Goal: Task Accomplishment & Management: Use online tool/utility

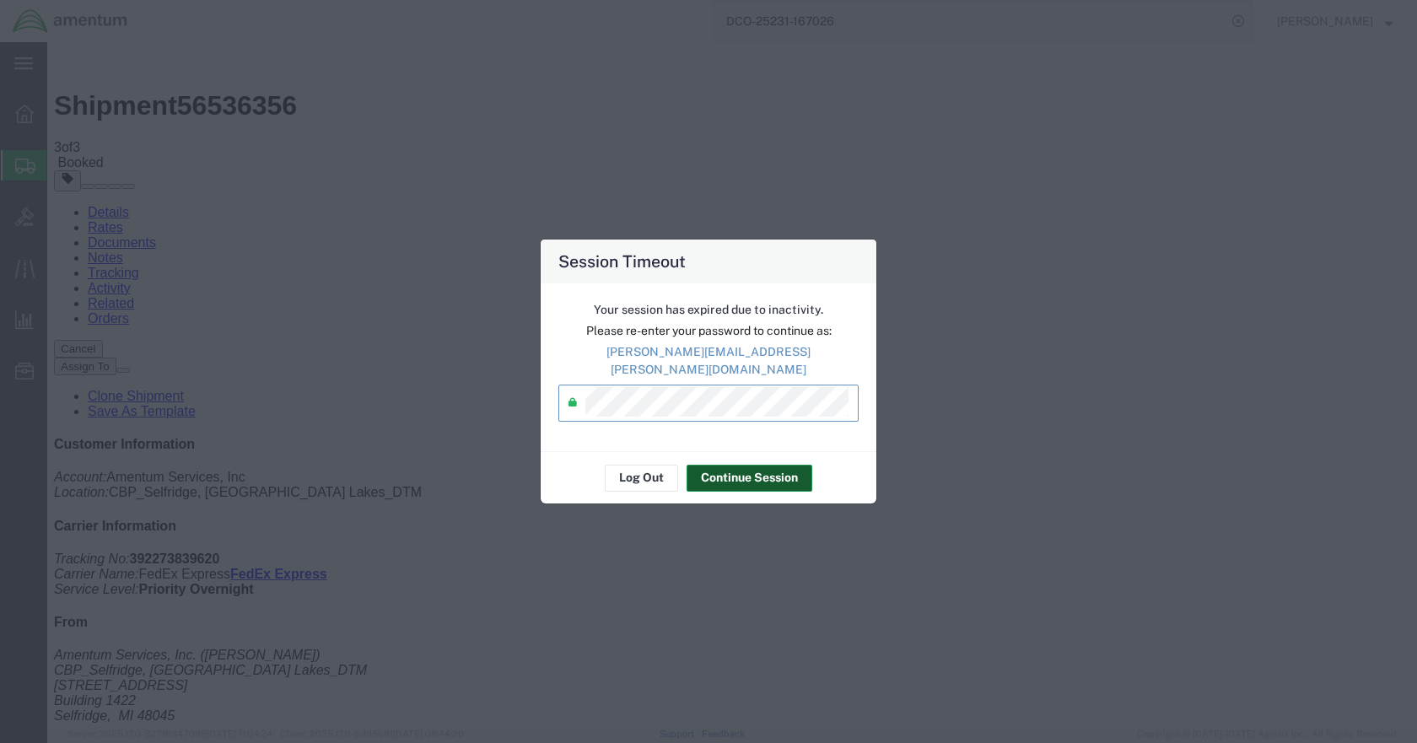
click at [737, 465] on button "Continue Session" at bounding box center [750, 478] width 126 height 27
click at [726, 465] on button "Continue Session" at bounding box center [750, 478] width 126 height 27
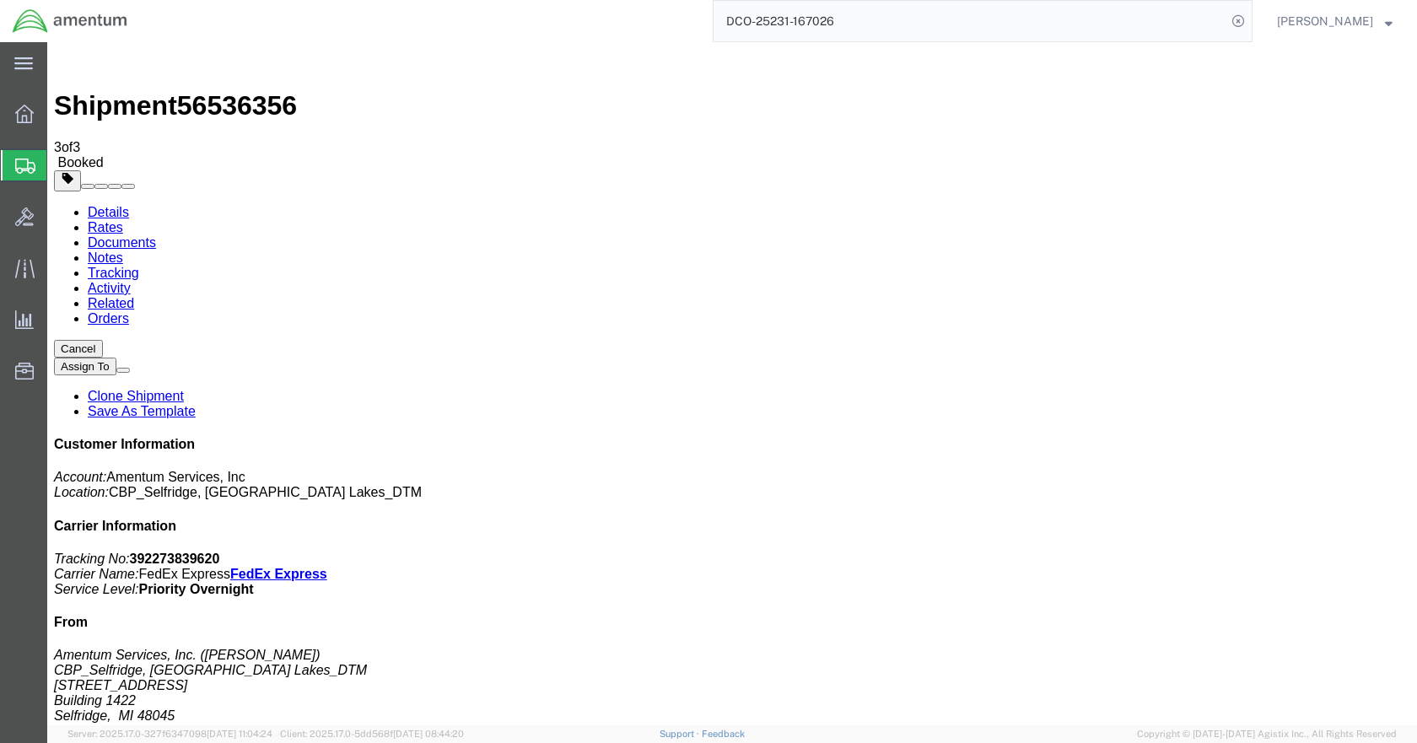
click at [887, 20] on input "DCO-25231-167026" at bounding box center [970, 21] width 513 height 40
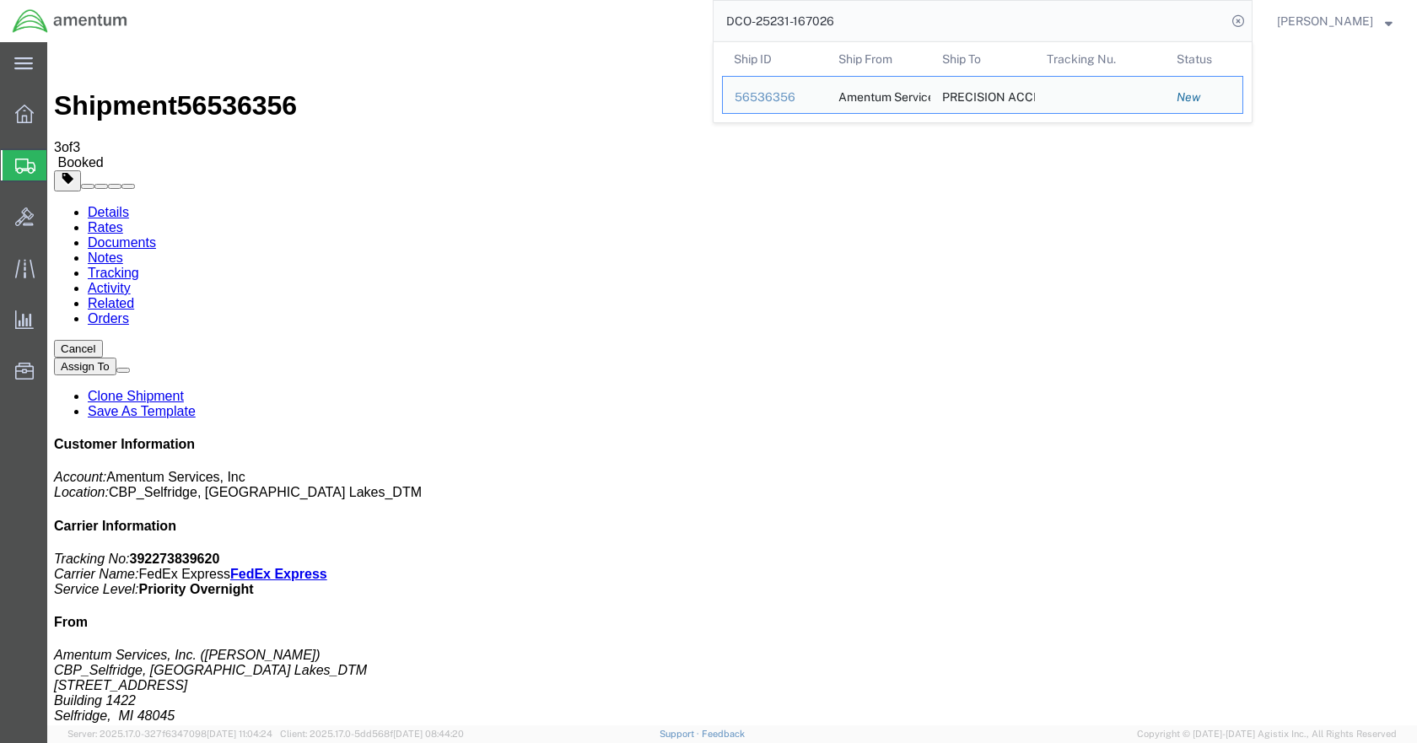
click at [887, 20] on input "DCO-25231-167026" at bounding box center [970, 21] width 513 height 40
paste input "47"
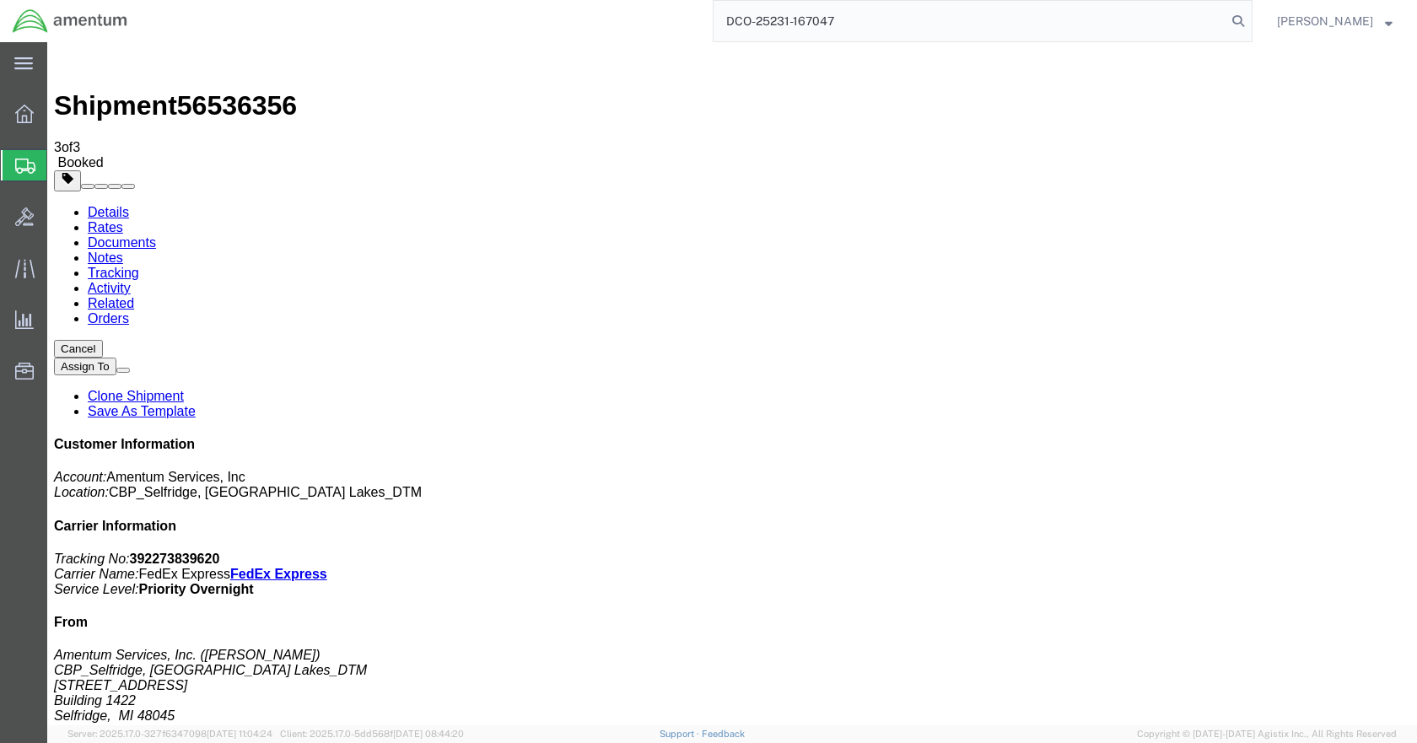
type input "DCO-25231-167047"
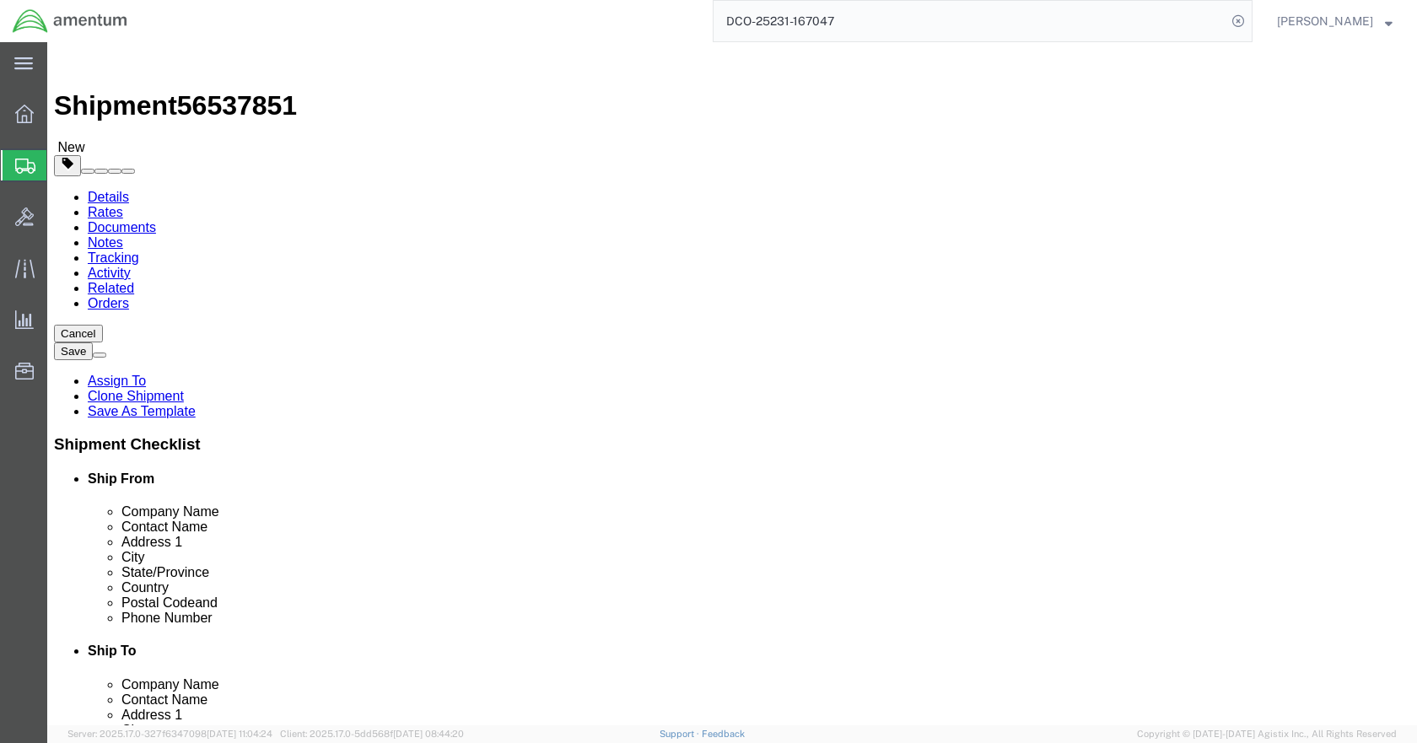
select select "49921"
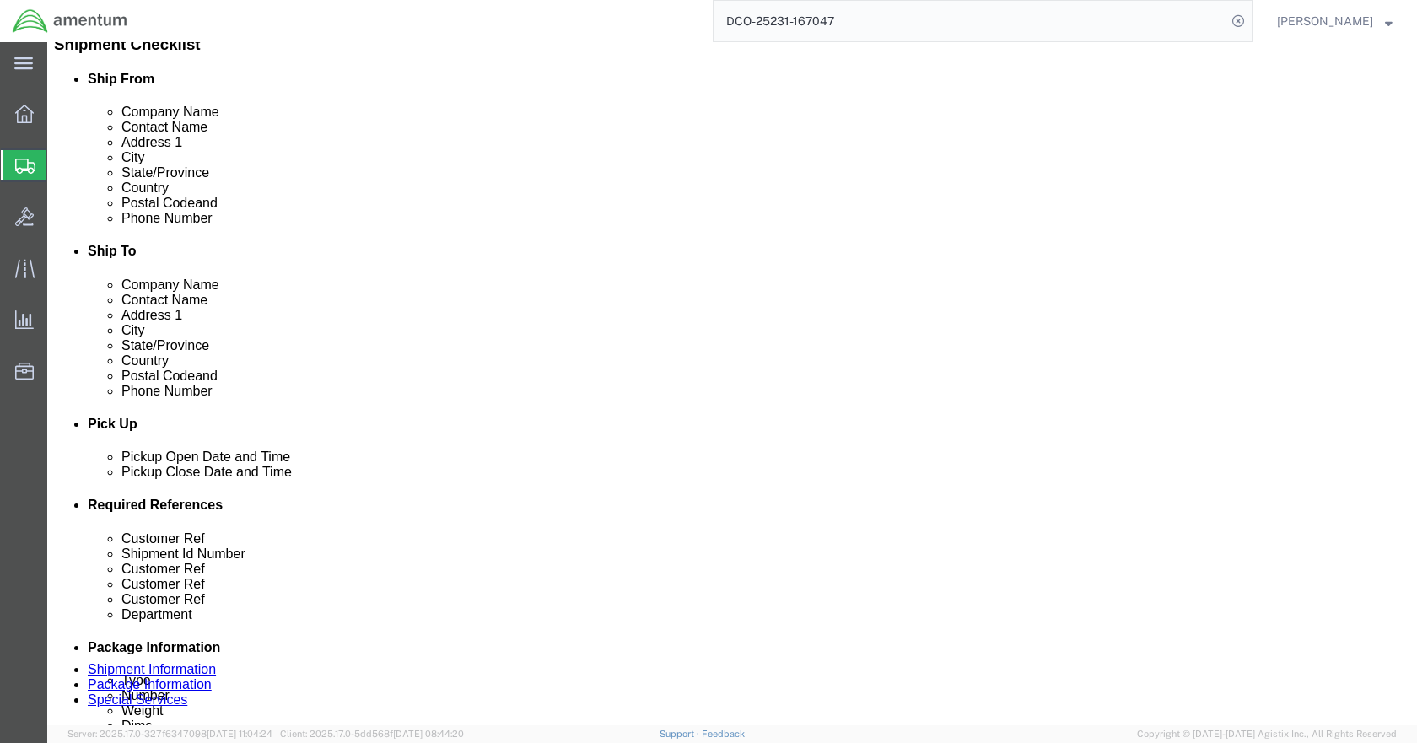
scroll to position [422, 0]
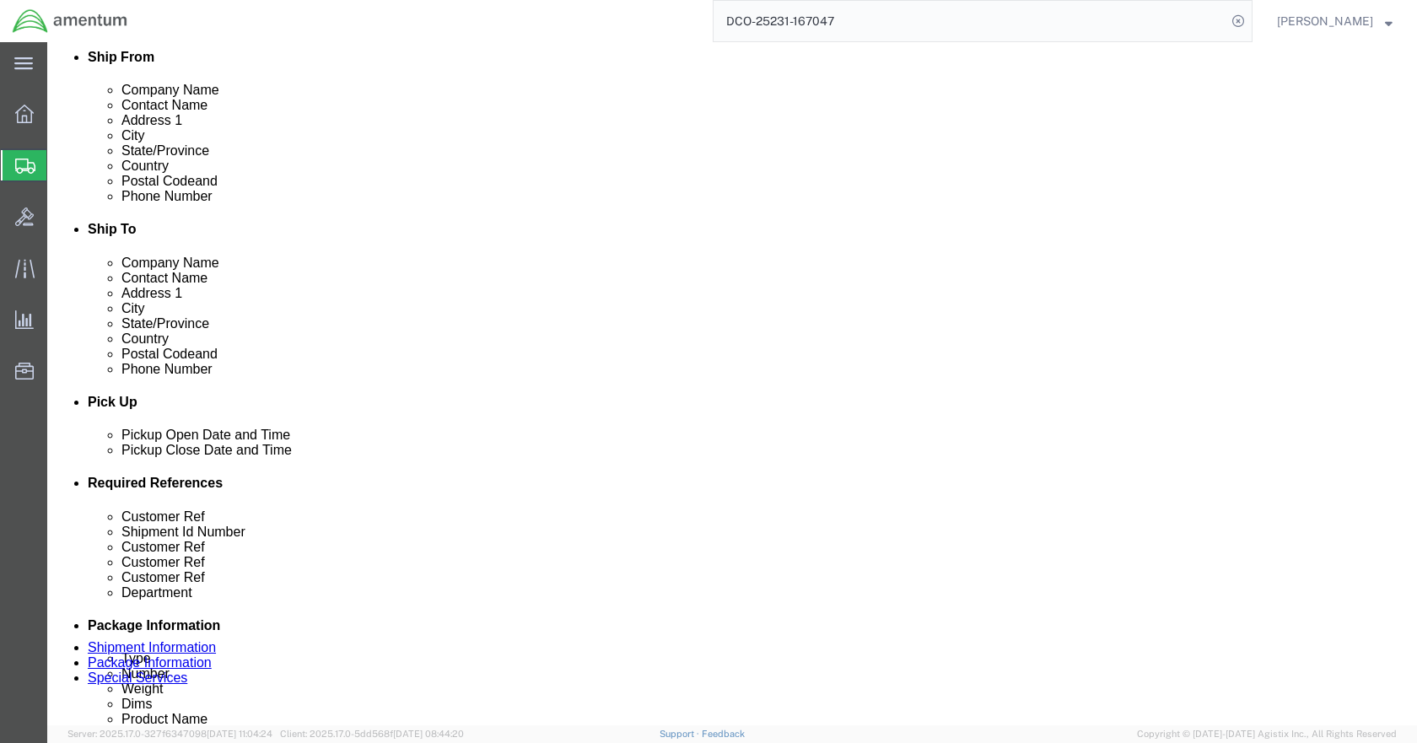
drag, startPoint x: 222, startPoint y: 113, endPoint x: 273, endPoint y: 138, distance: 57.3
click icon
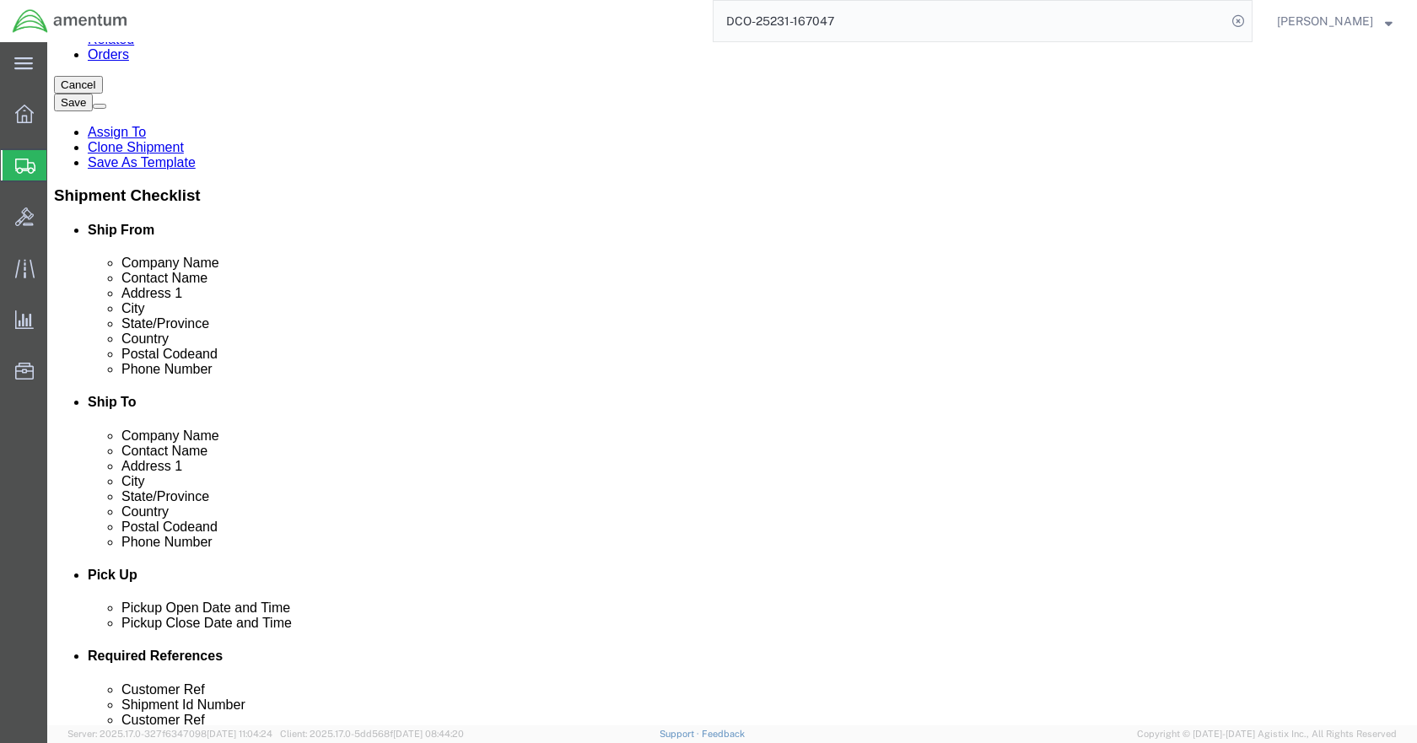
scroll to position [146, 0]
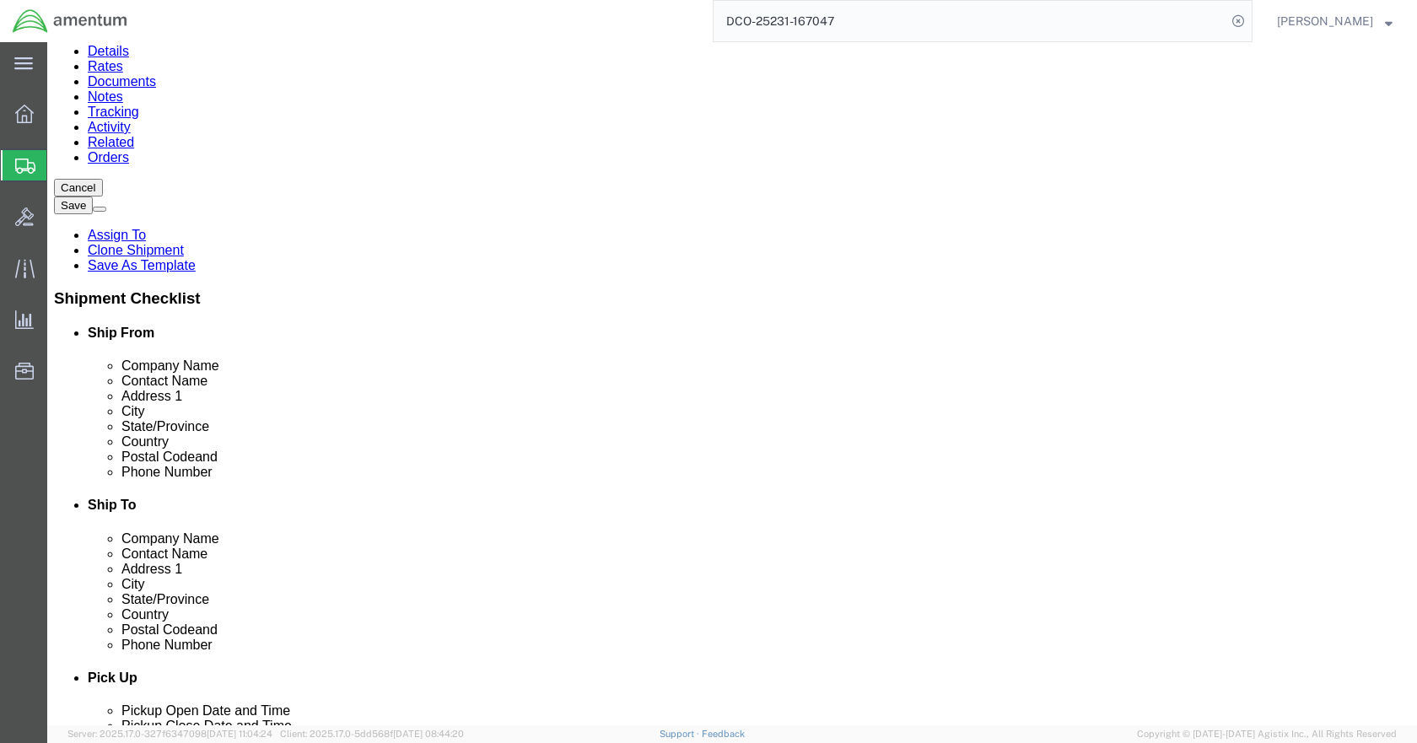
click dd "1.00 Each"
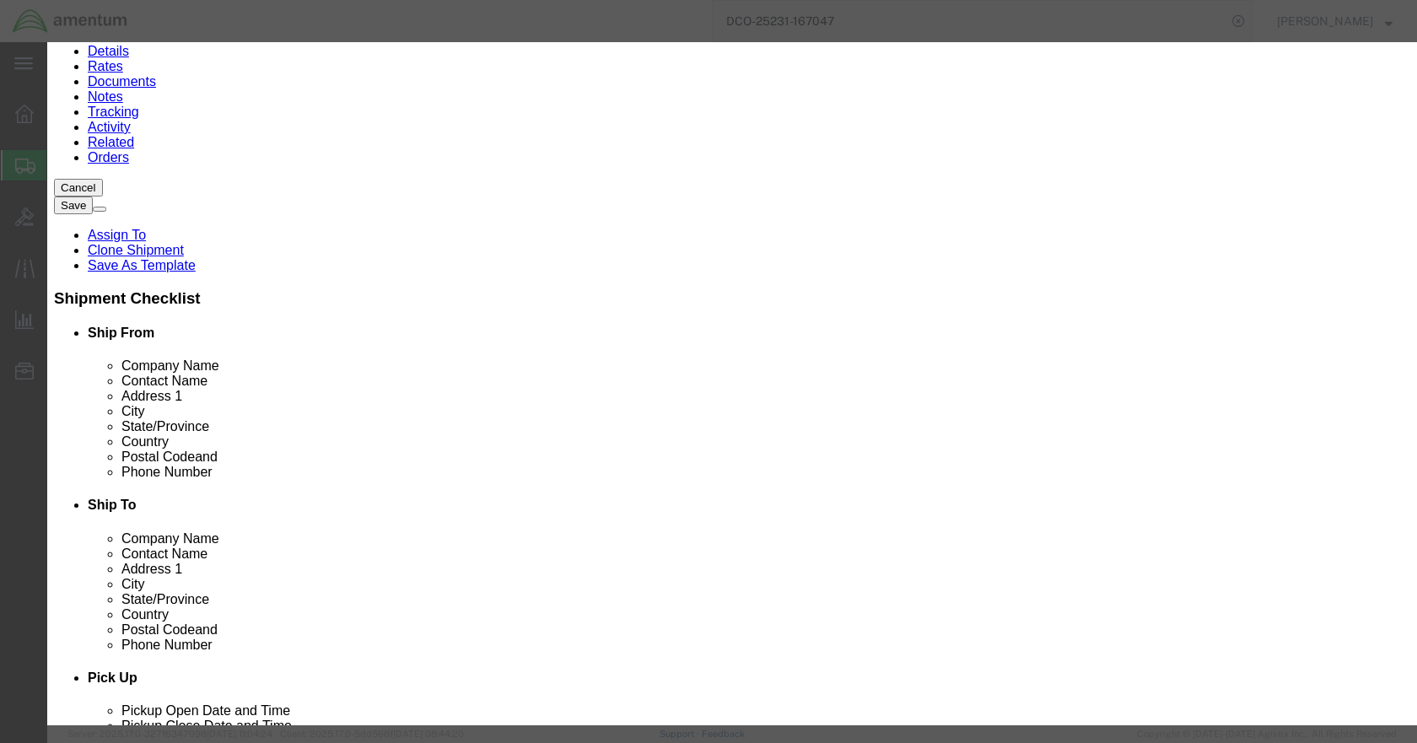
click input "45.00"
type input "1000"
select select "USD"
click button "Save & Close"
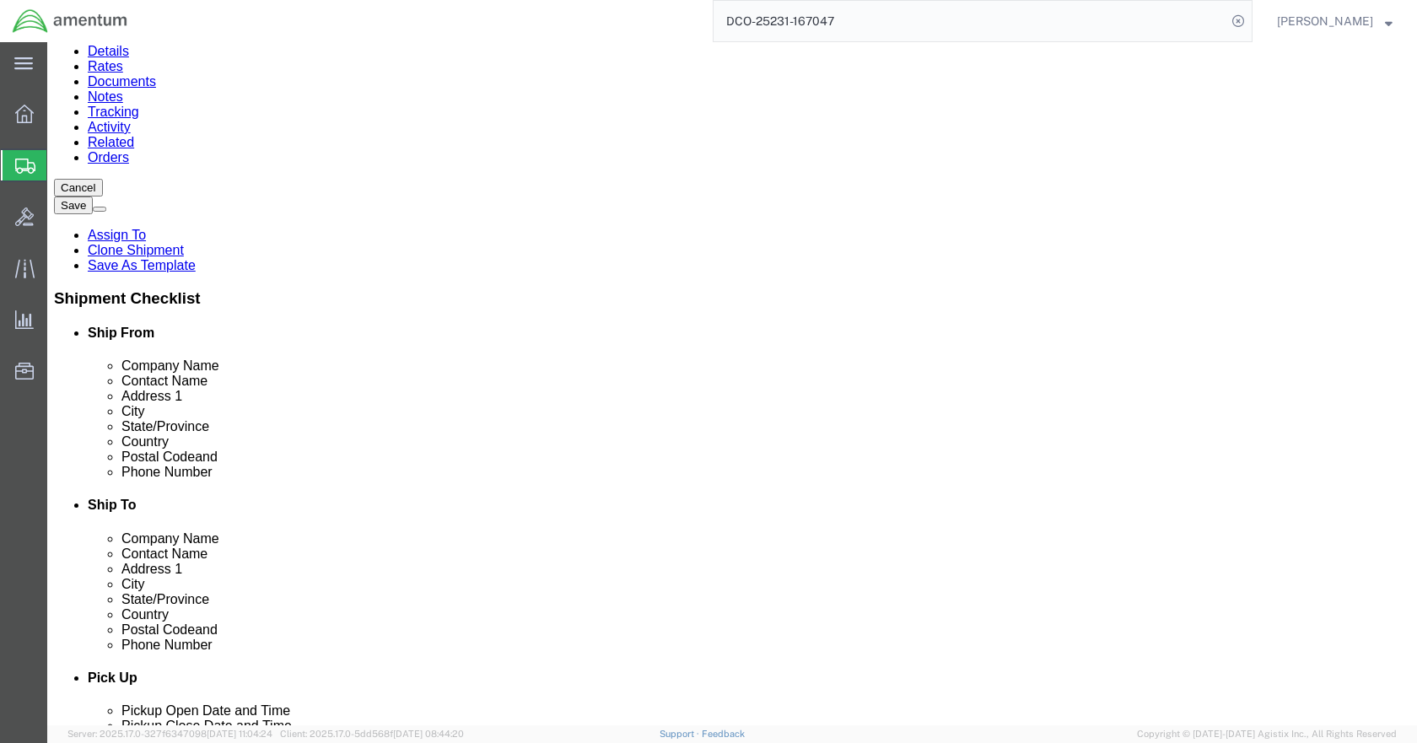
click dd "1.00 Each"
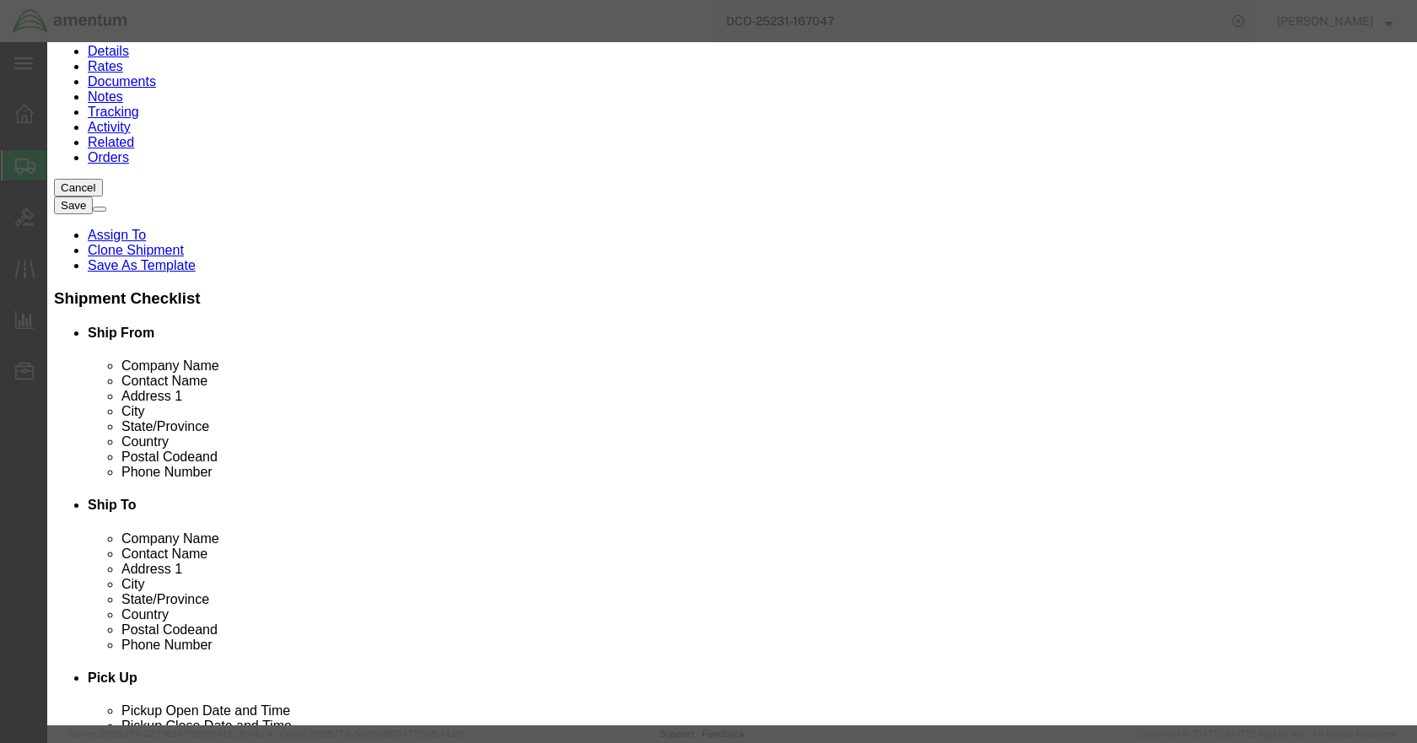
click input "52.25"
type input "550"
select select "USD"
click button "Save & Close"
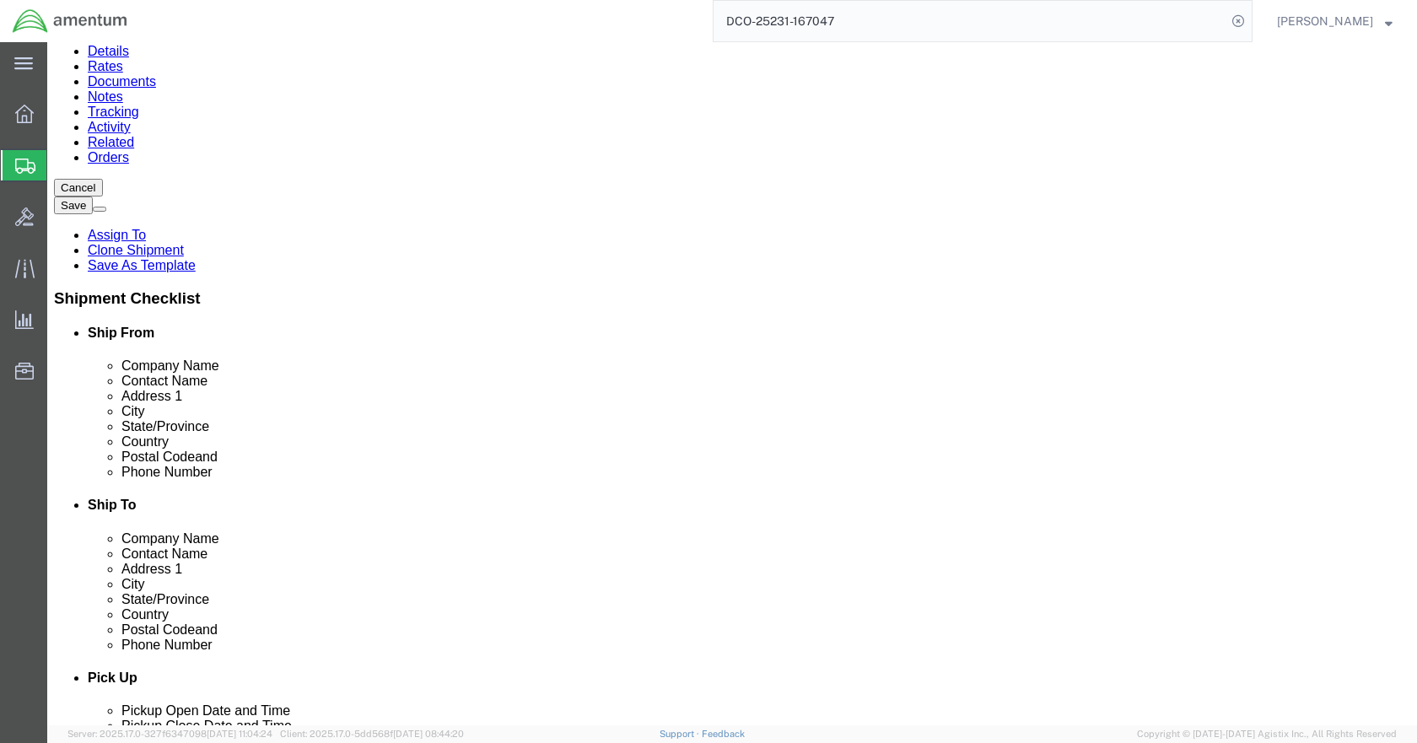
click dd "300.00 USD"
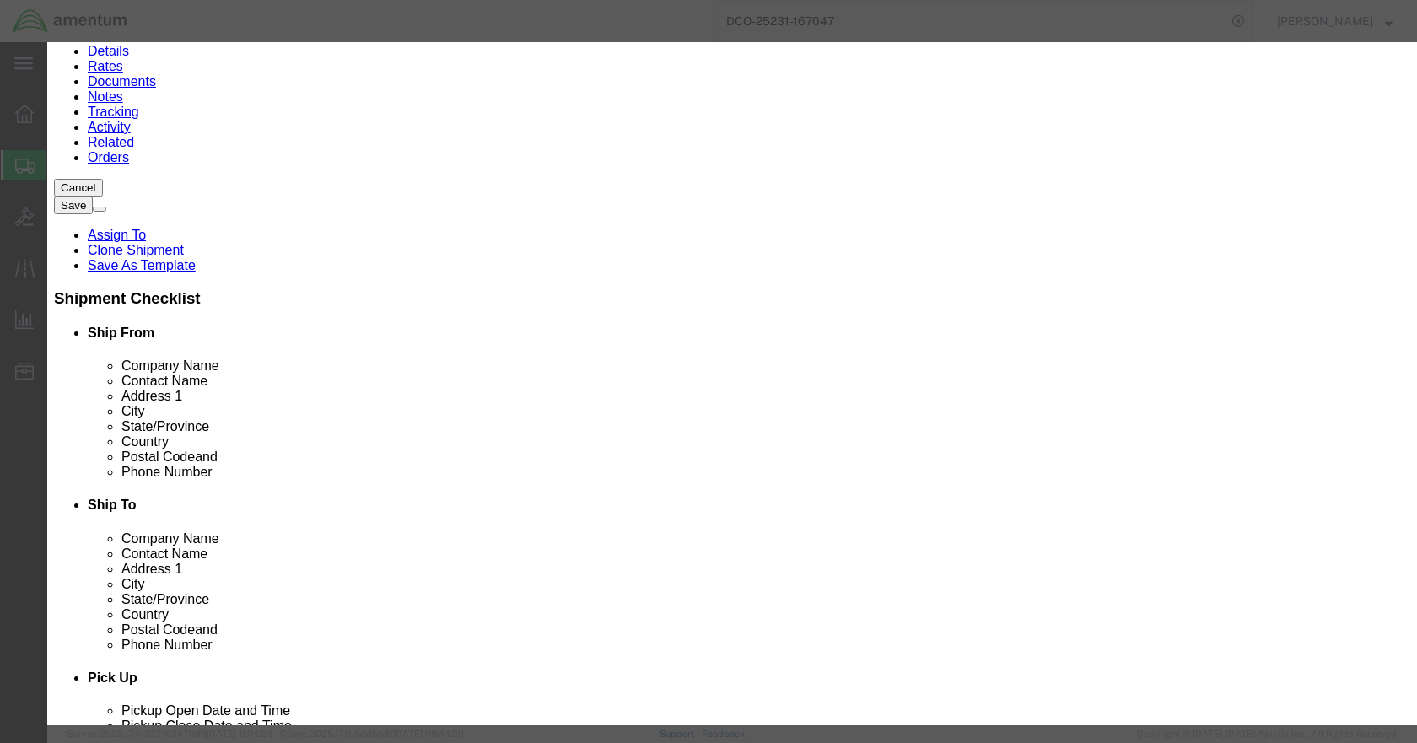
click input "300.00"
type input "2500"
select select "USD"
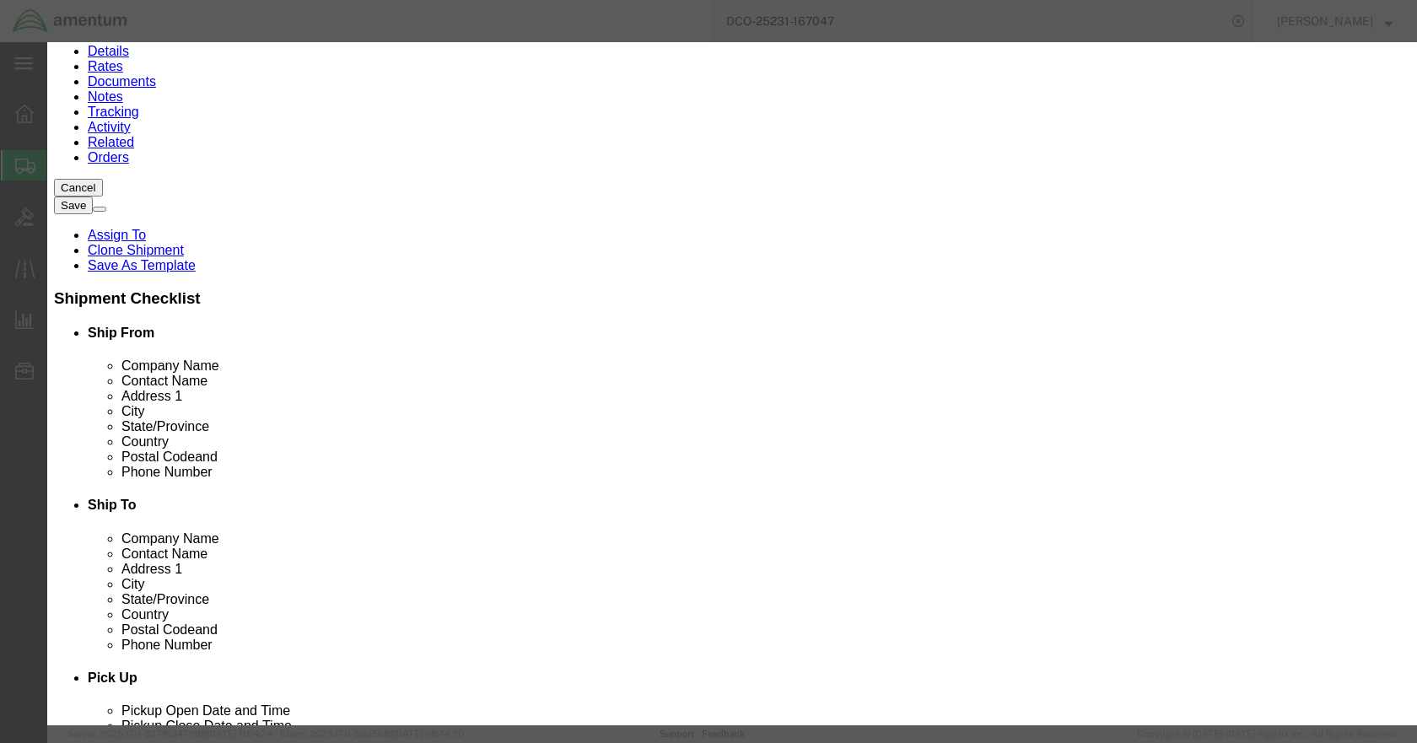
click button "Save & Close"
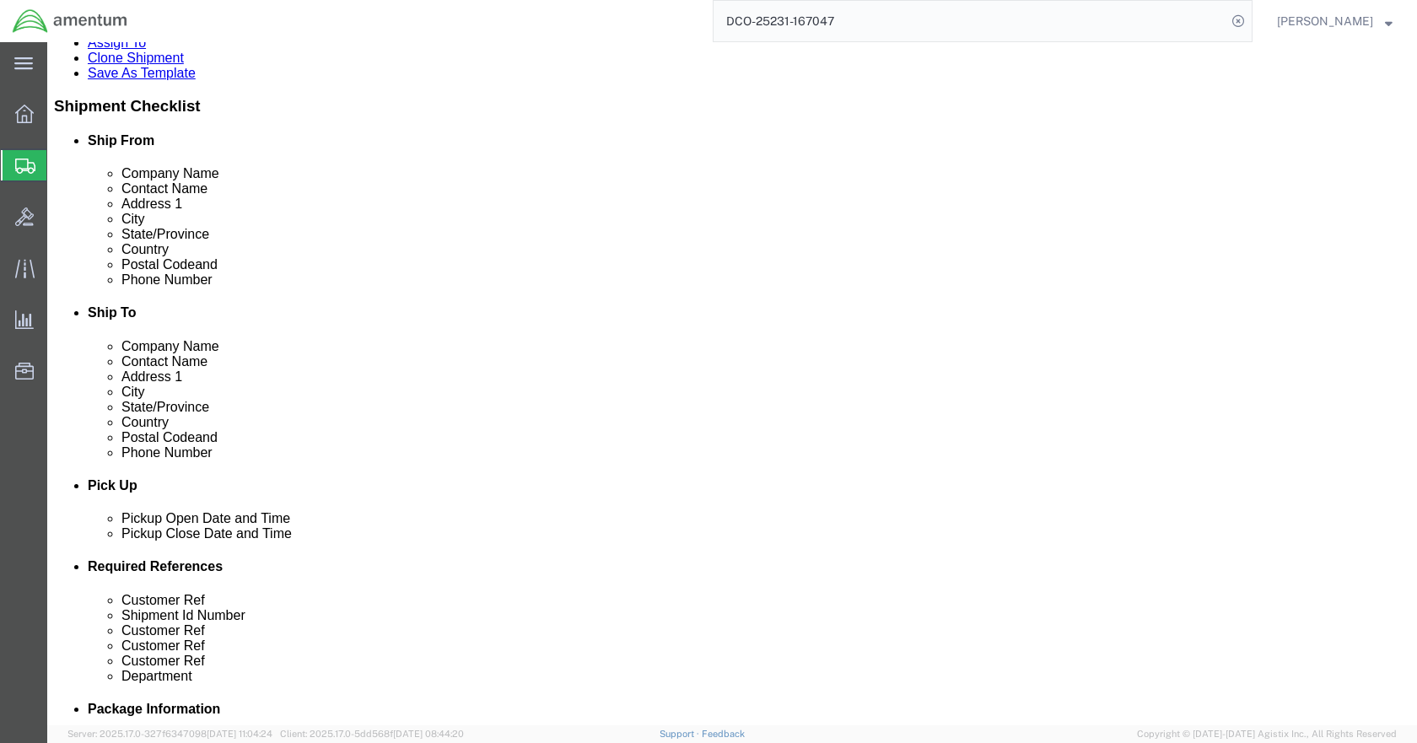
scroll to position [483, 0]
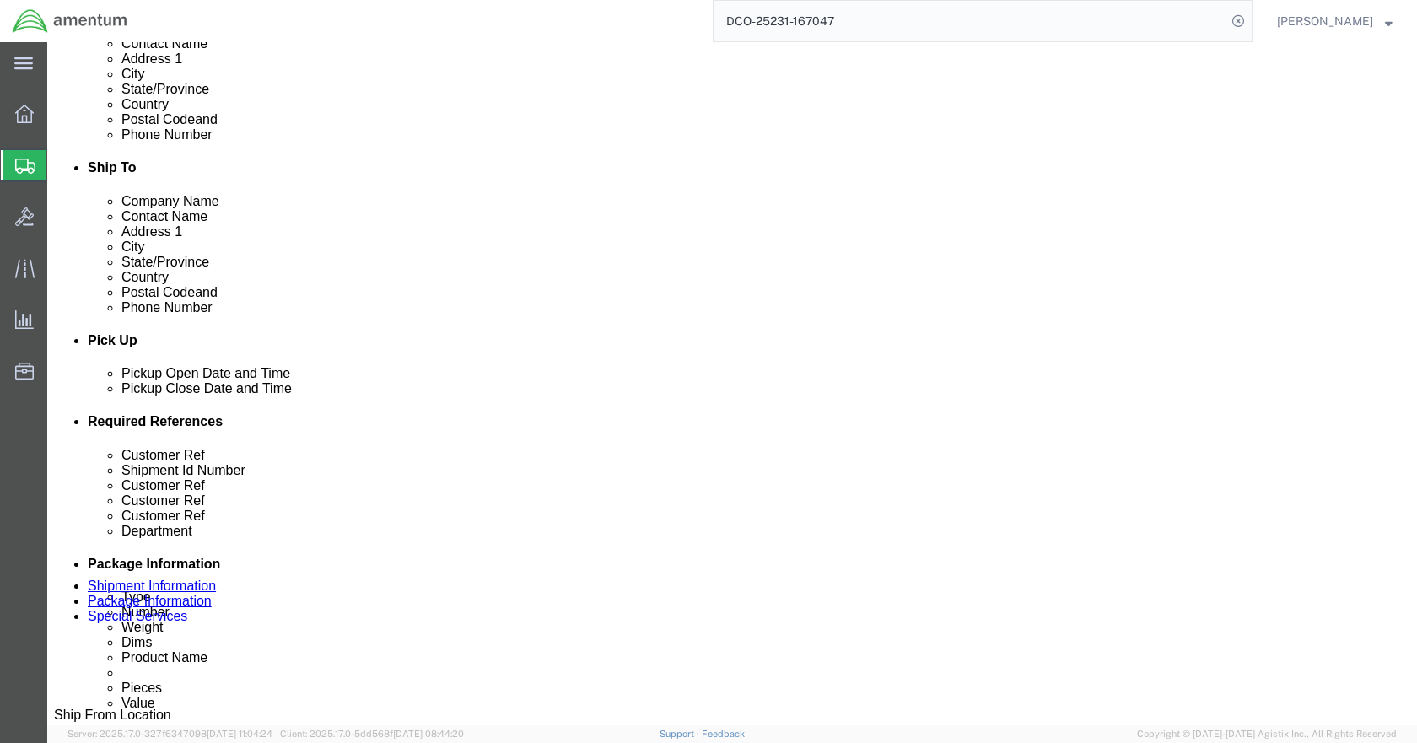
click dd "1.00 Each"
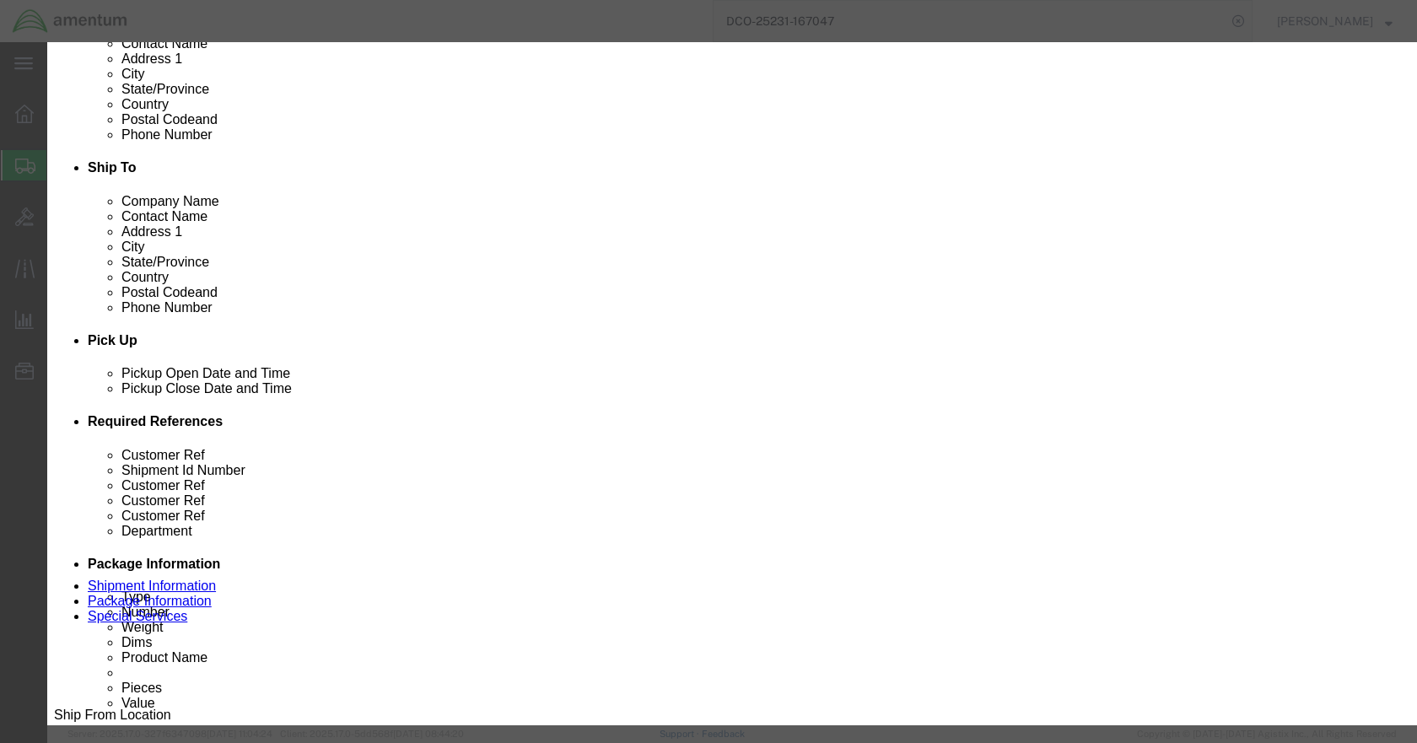
click input "42.00"
type input "350"
select select "USD"
click button "Save & Close"
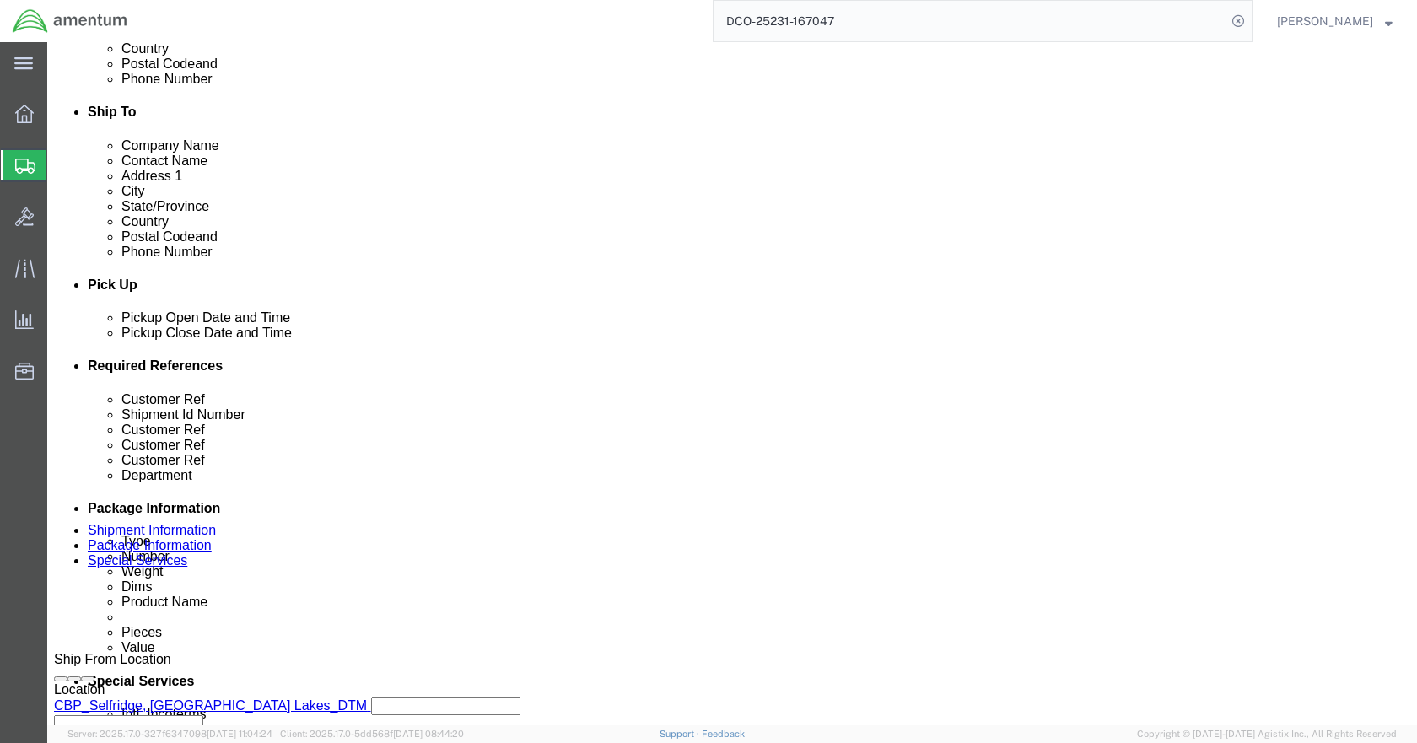
scroll to position [568, 0]
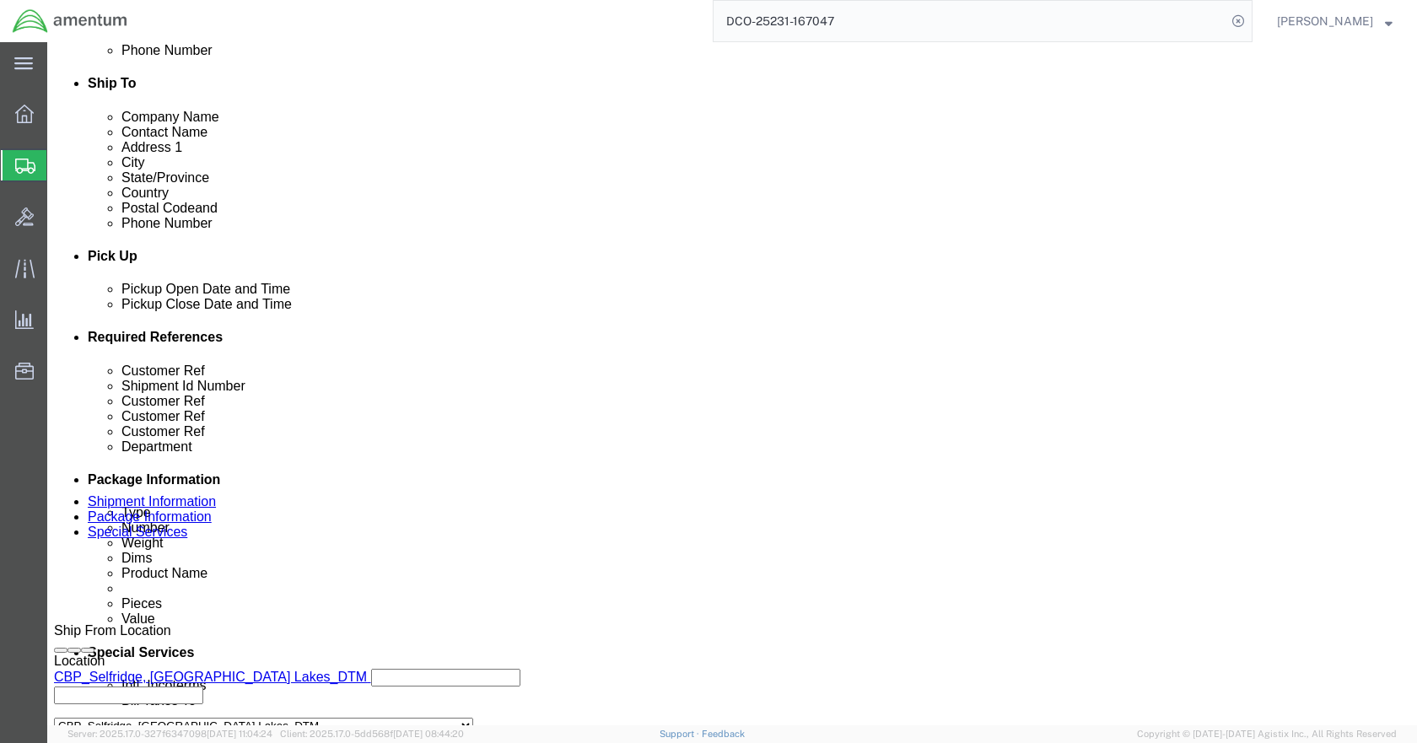
click dd "47.00 USD"
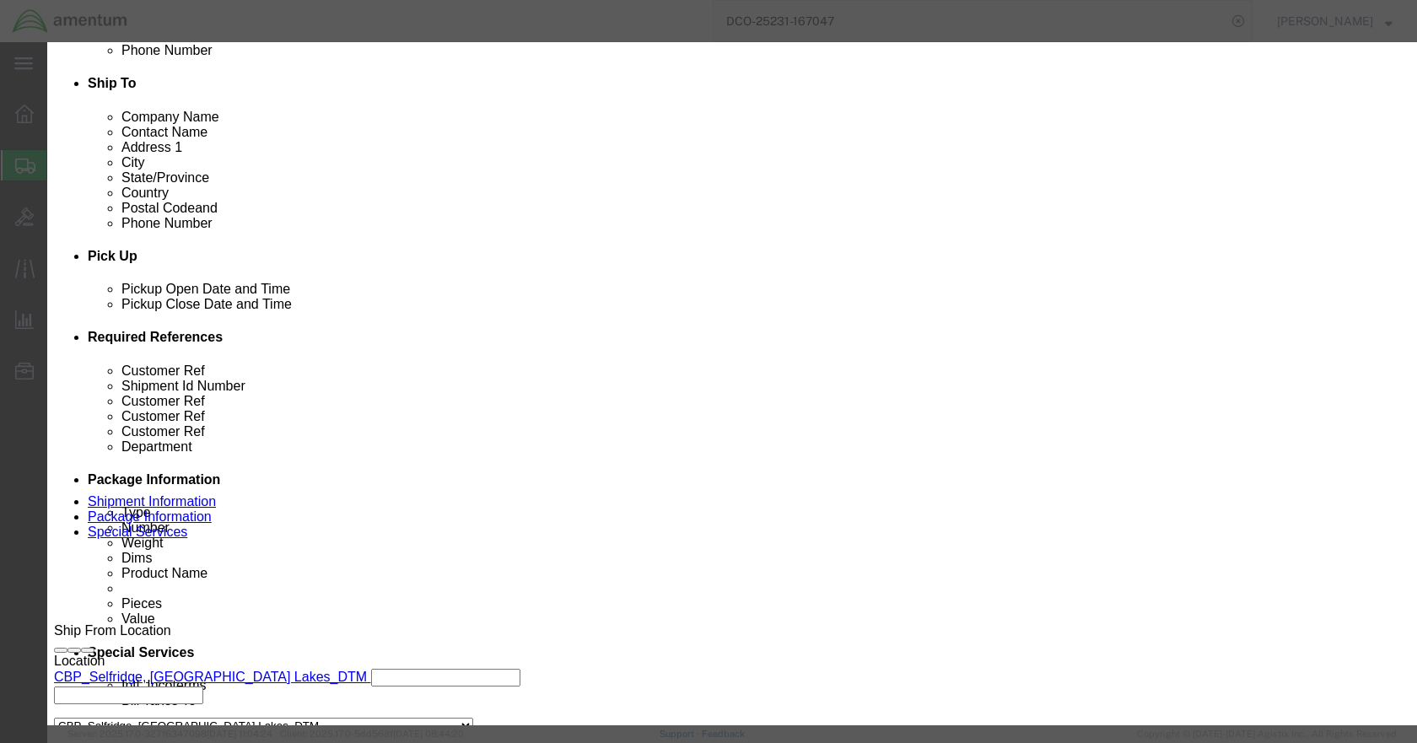
click input "47.00"
type input "150"
select select "USD"
click button "Save & Close"
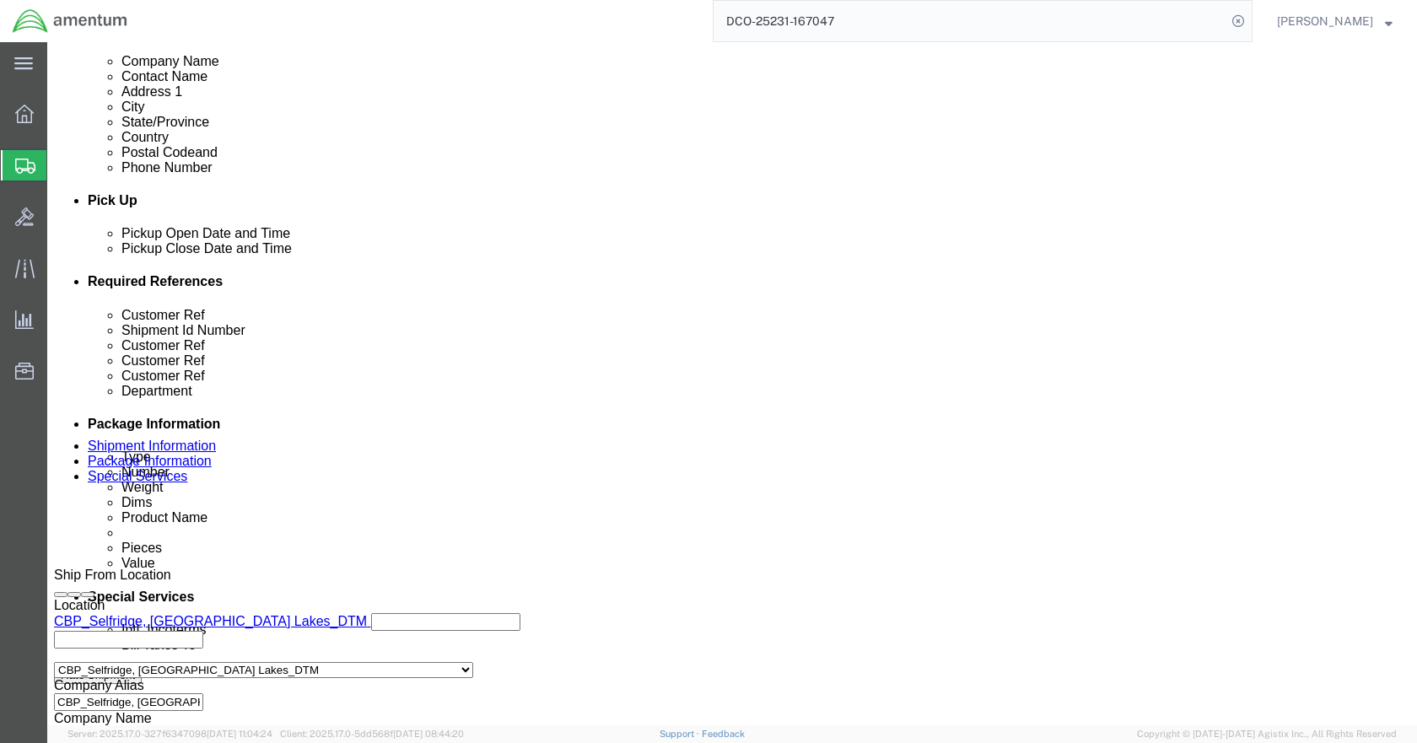
scroll to position [652, 0]
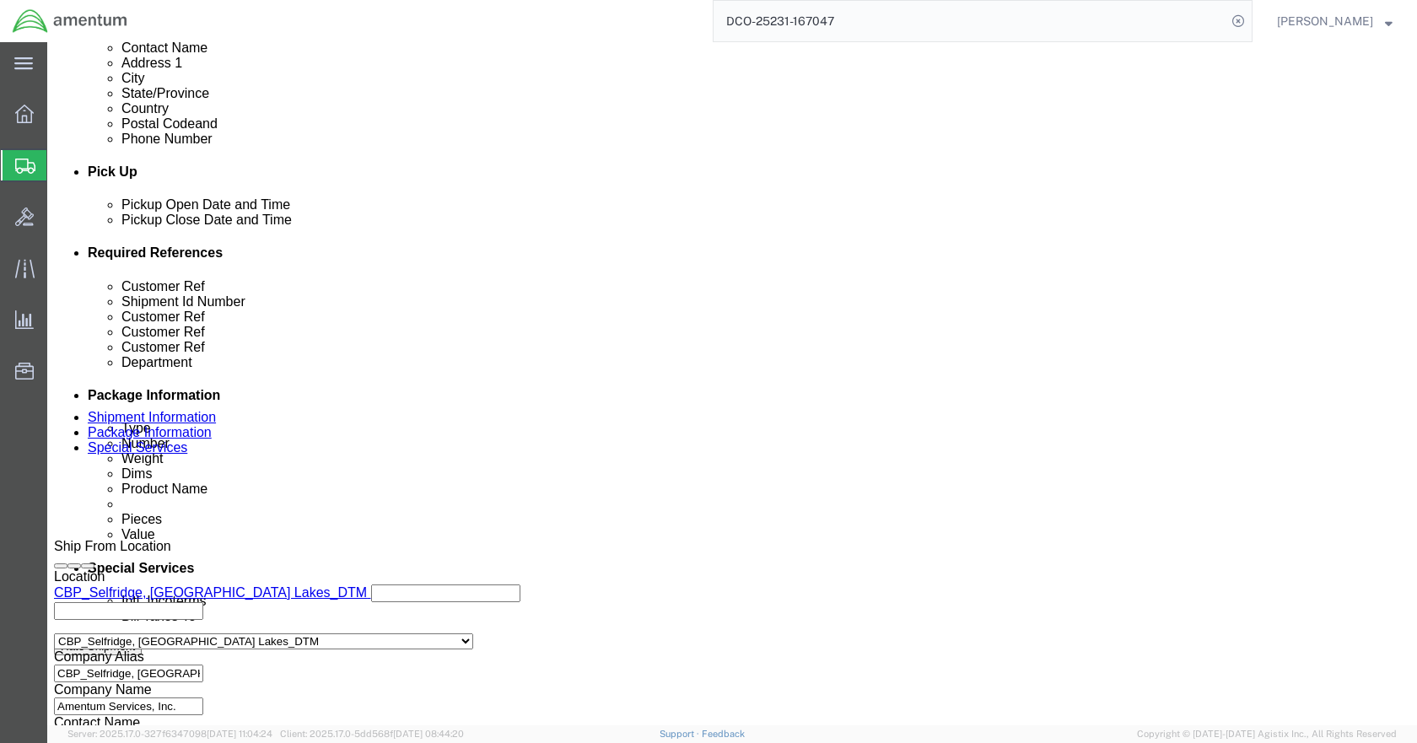
click dd "1.00 Each"
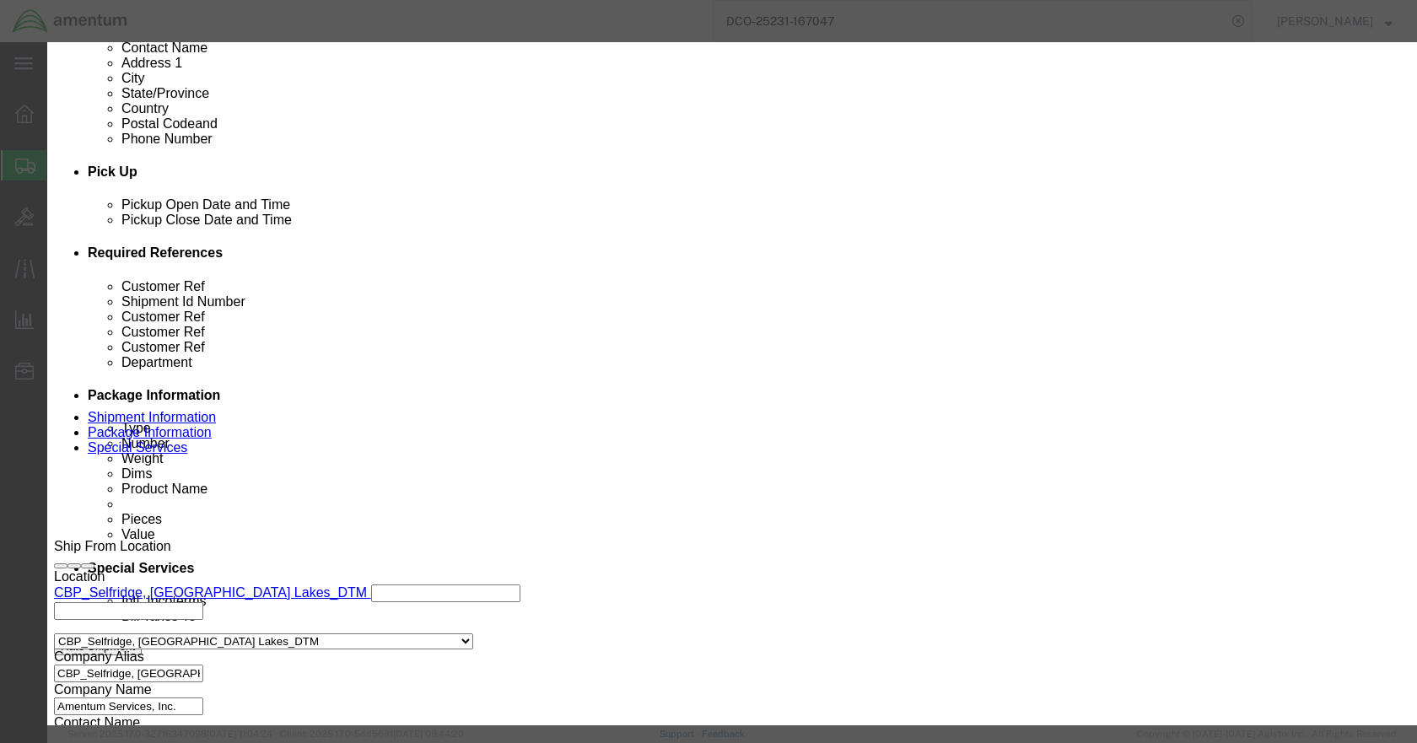
click input "84.00"
type input "50"
click button "Save & Close"
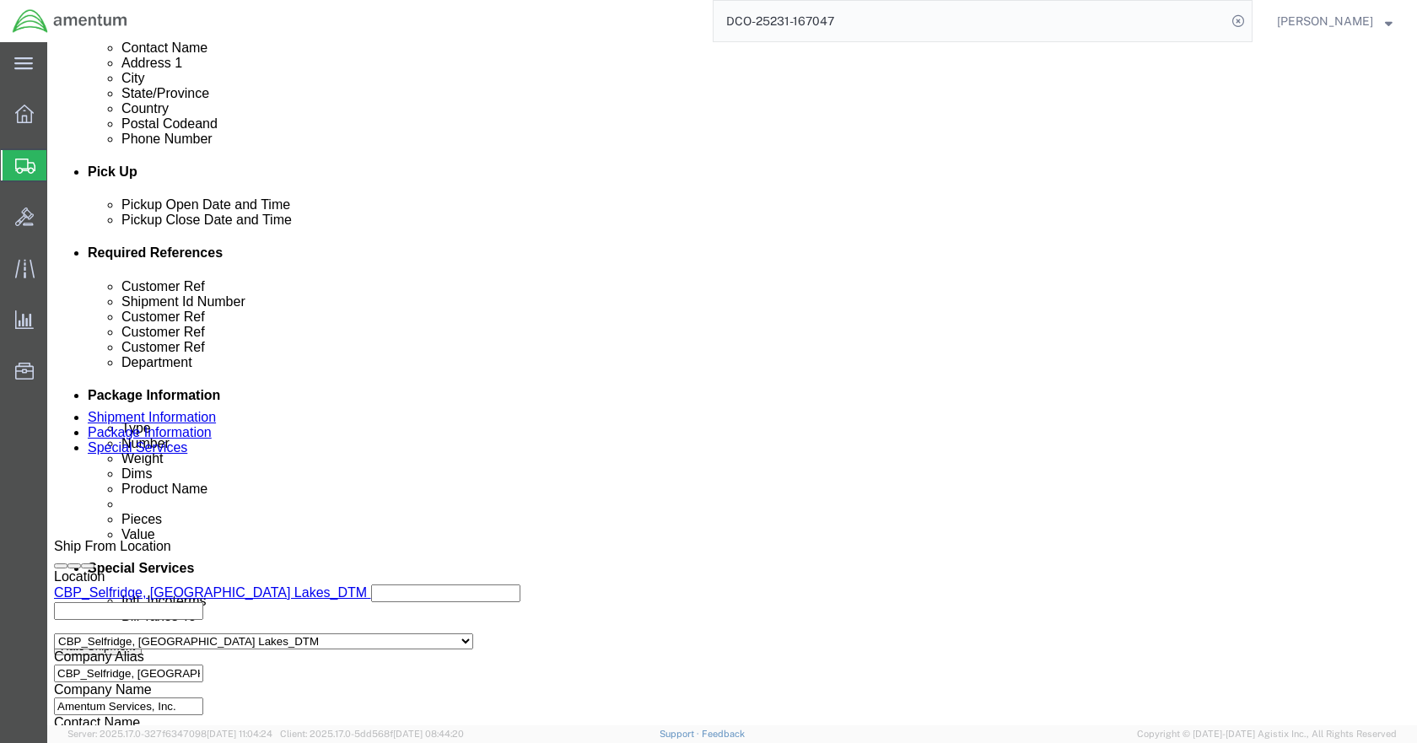
click button "Rate Shipment"
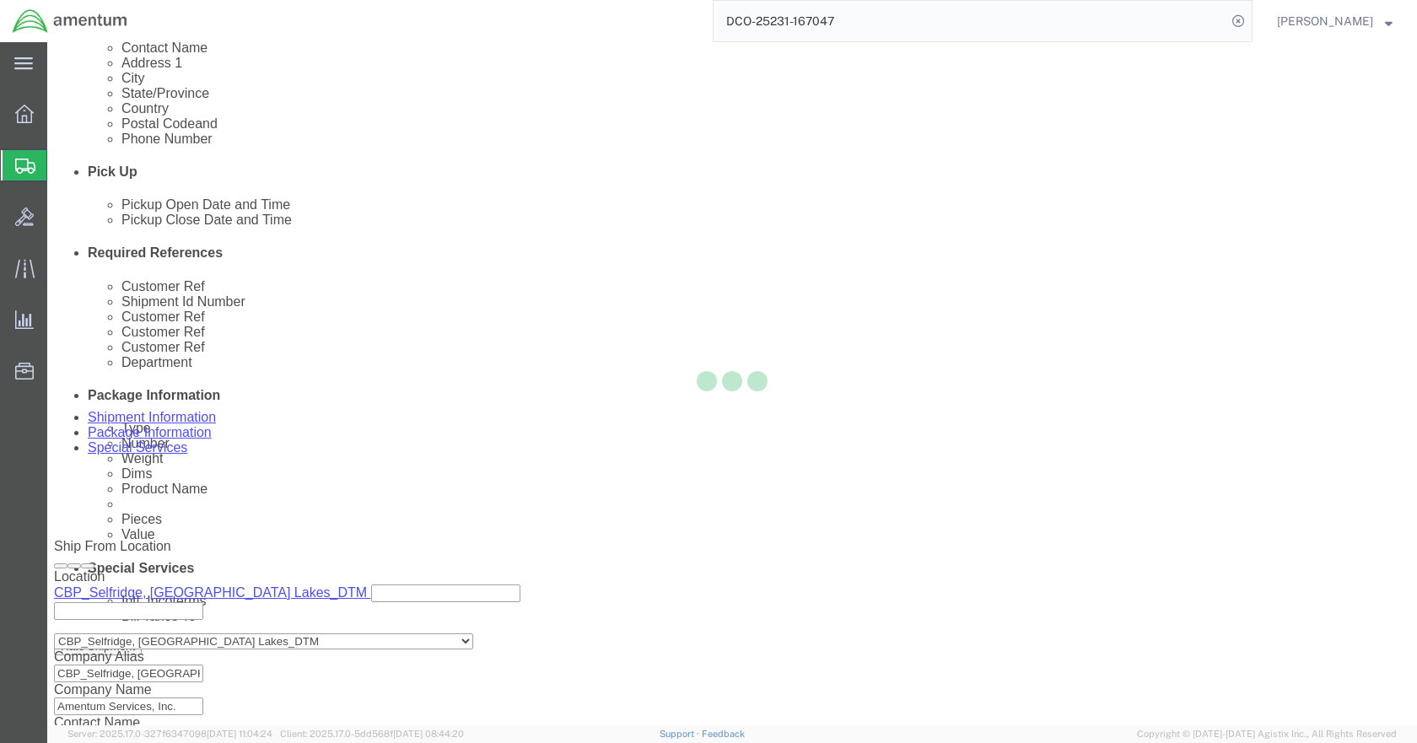
scroll to position [233, 0]
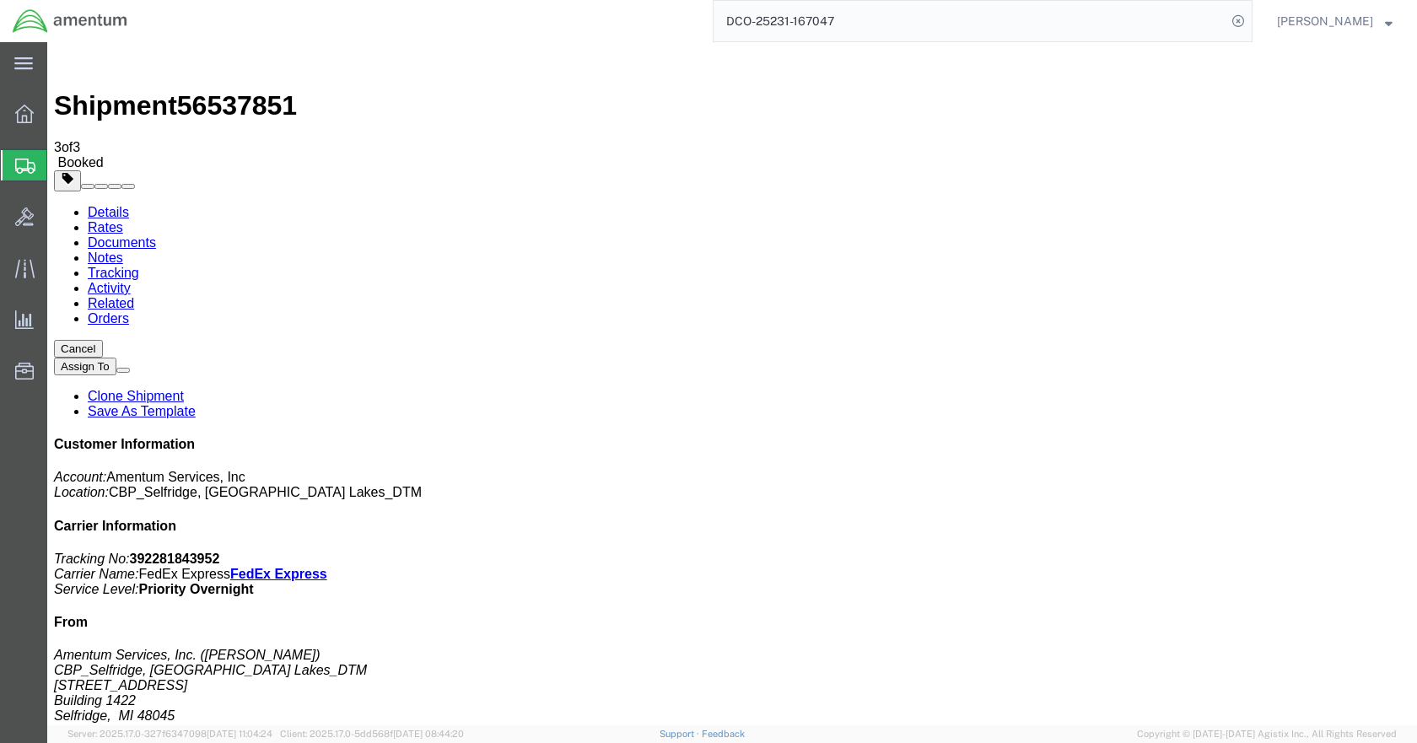
drag, startPoint x: 596, startPoint y: 269, endPoint x: 596, endPoint y: 286, distance: 16.9
click at [874, 24] on input "DCO-25231-167047" at bounding box center [970, 21] width 513 height 40
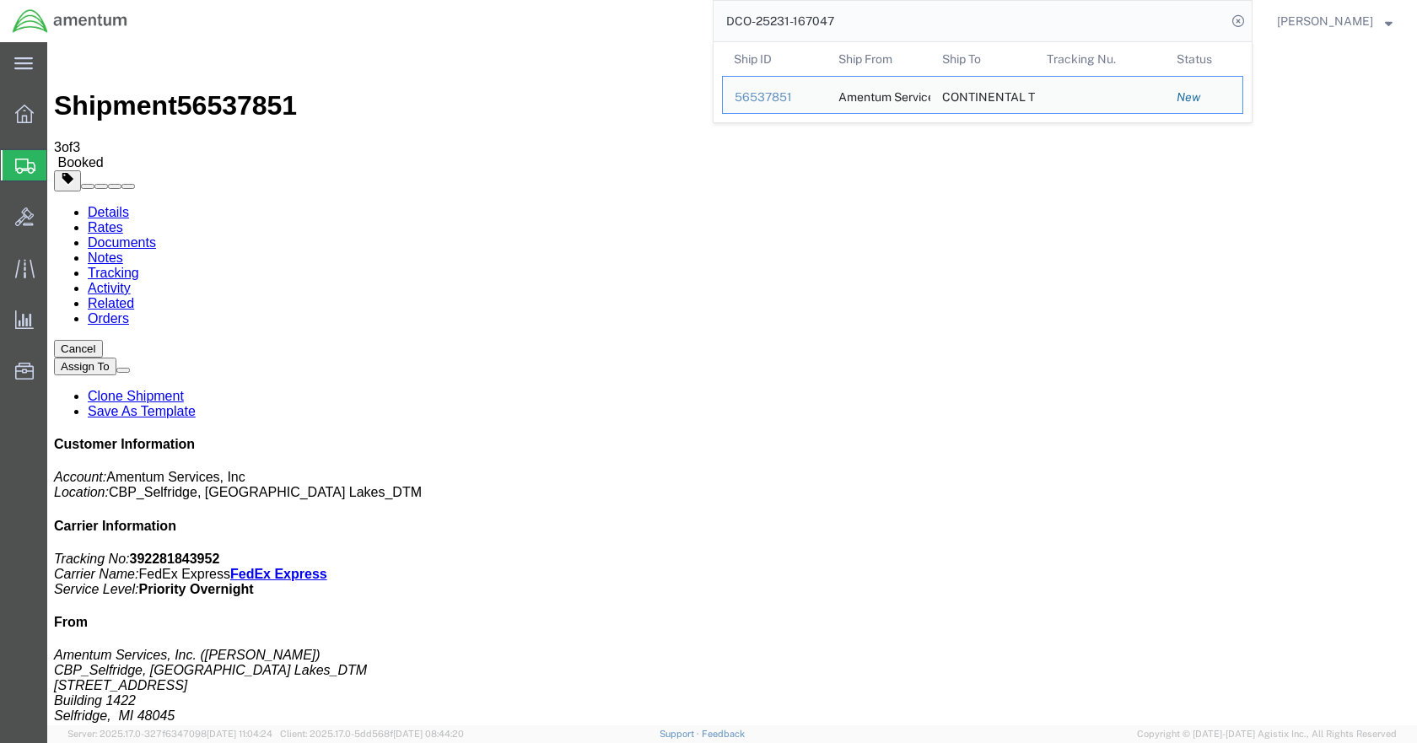
click at [874, 24] on input "DCO-25231-167047" at bounding box center [970, 21] width 513 height 40
paste input "54"
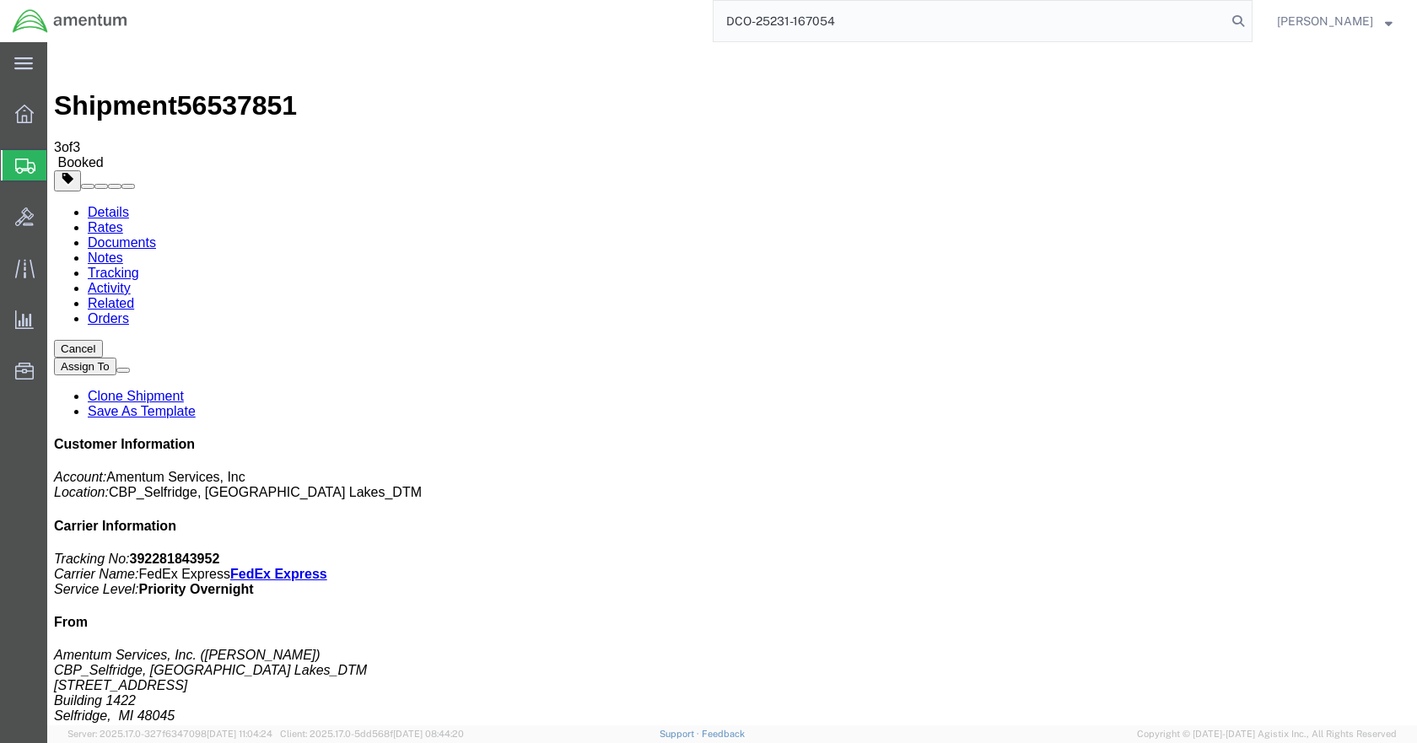
type input "DCO-25231-167054"
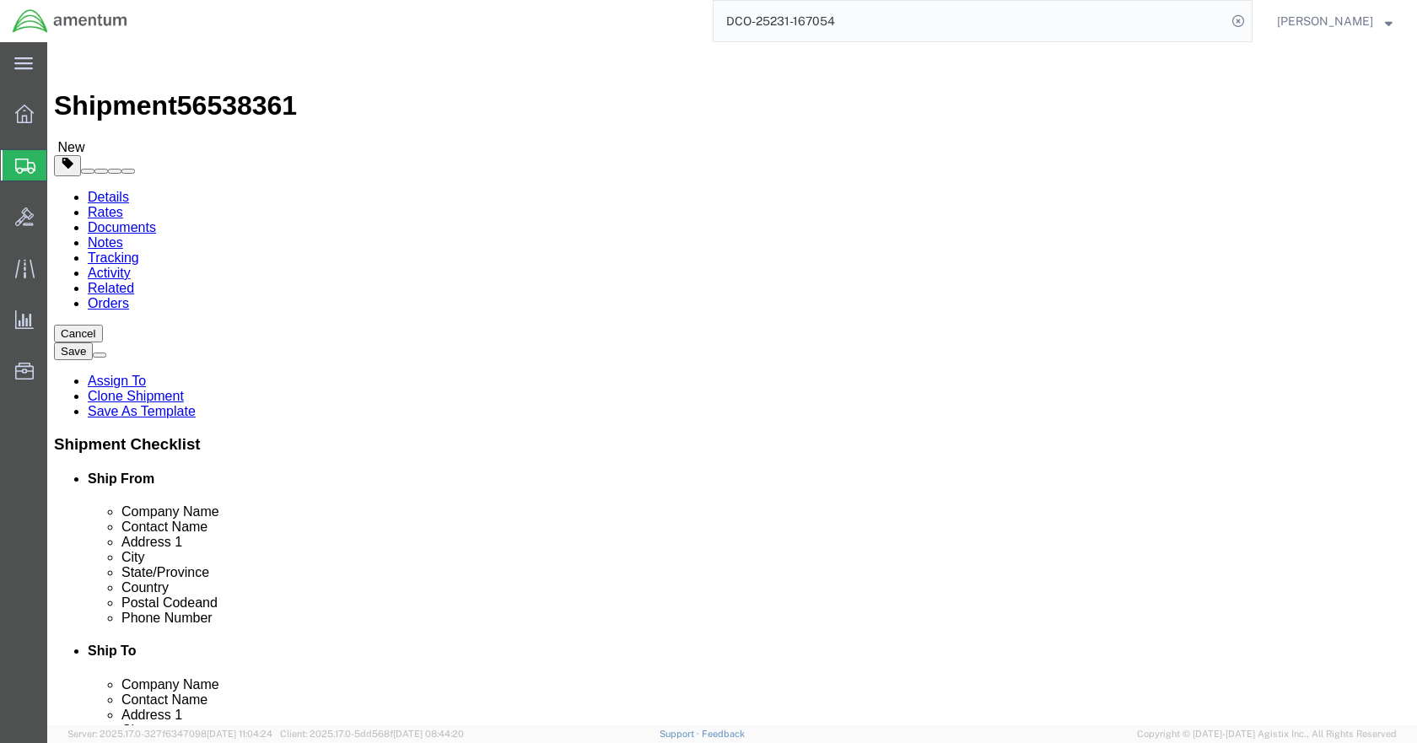
select select "49921"
click input ","
click icon
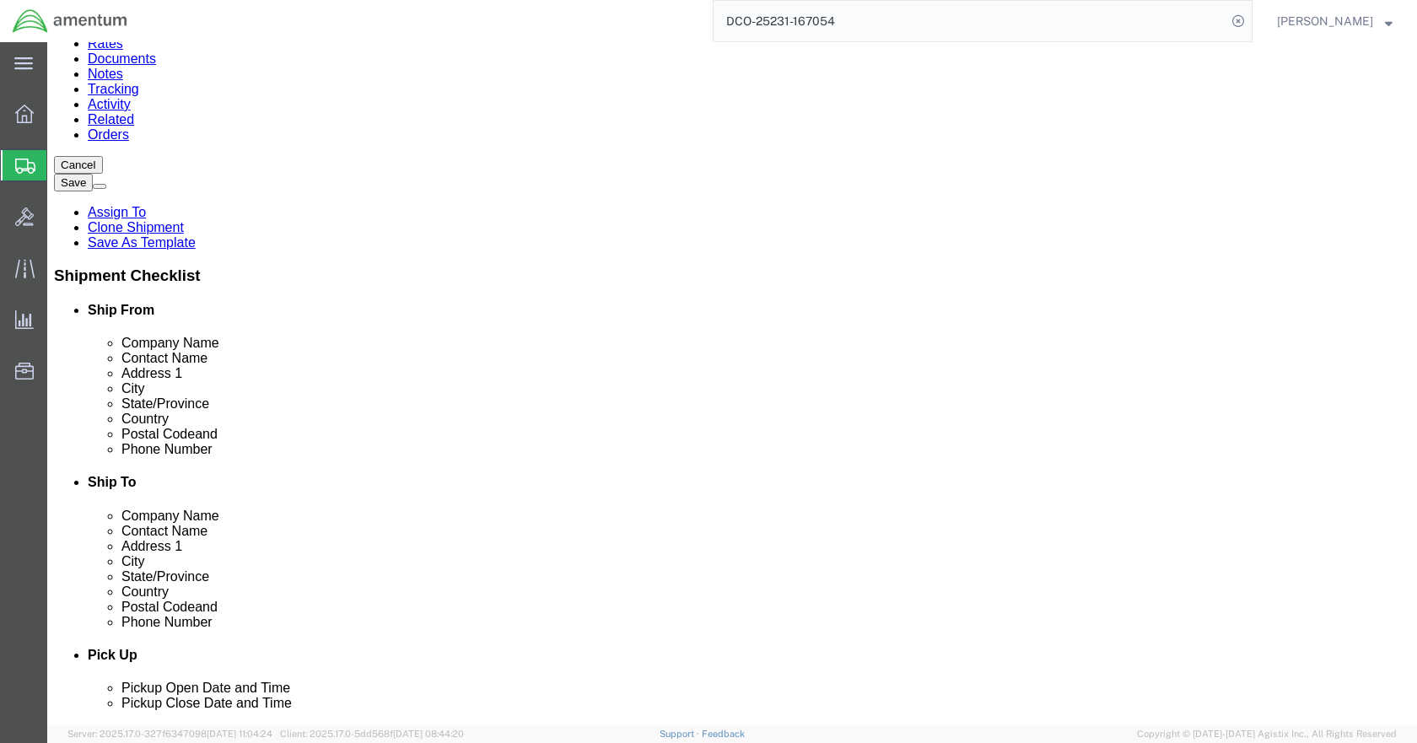
click dd "1.00 Each"
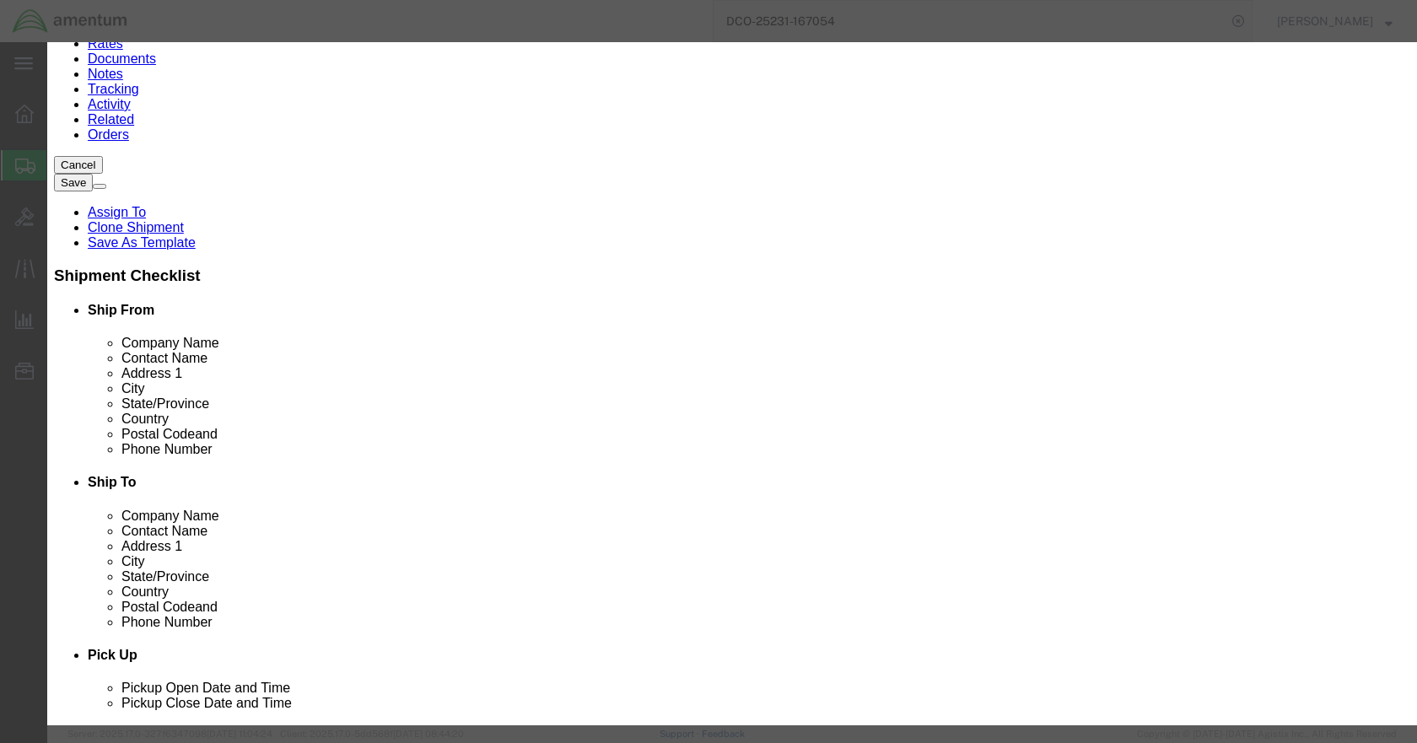
click input "47.00"
type input "200"
select select "USD"
click button "Save & Close"
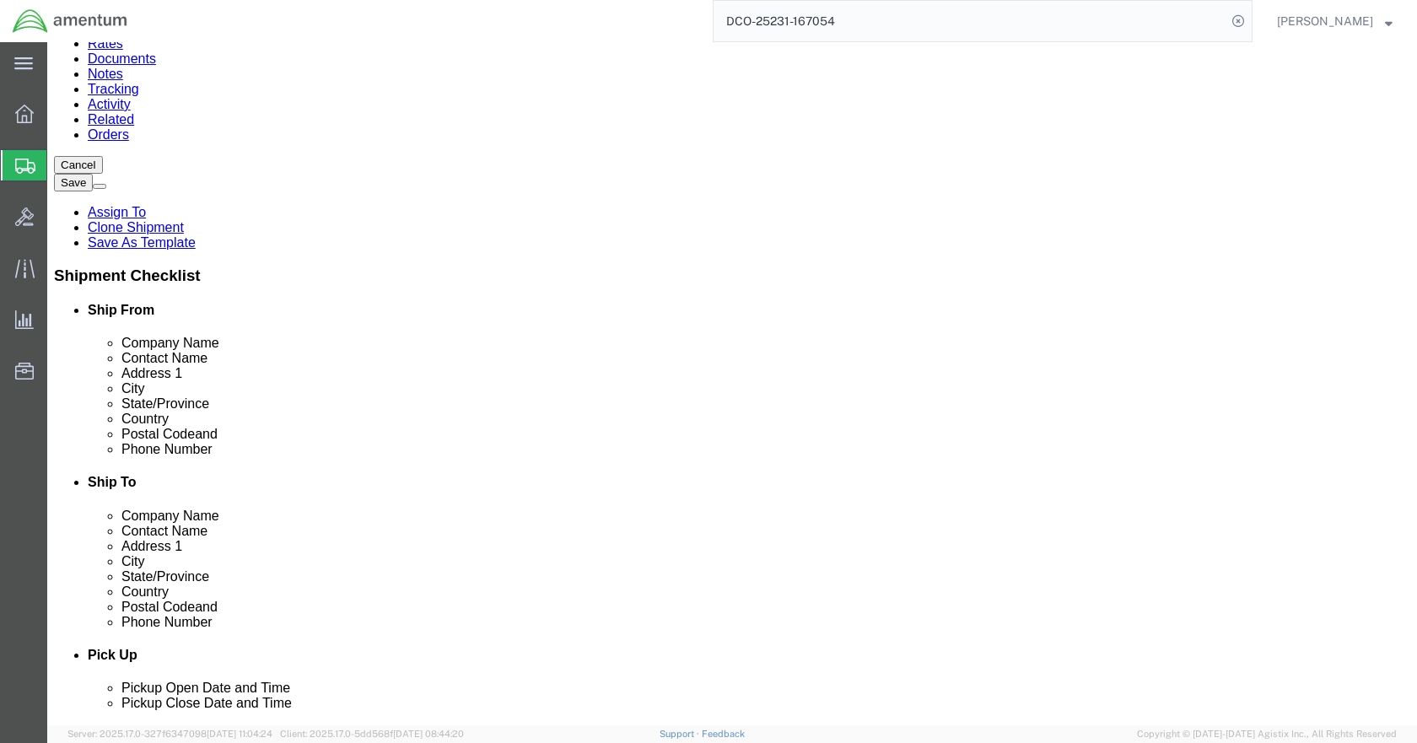
click dd "47.00 USD"
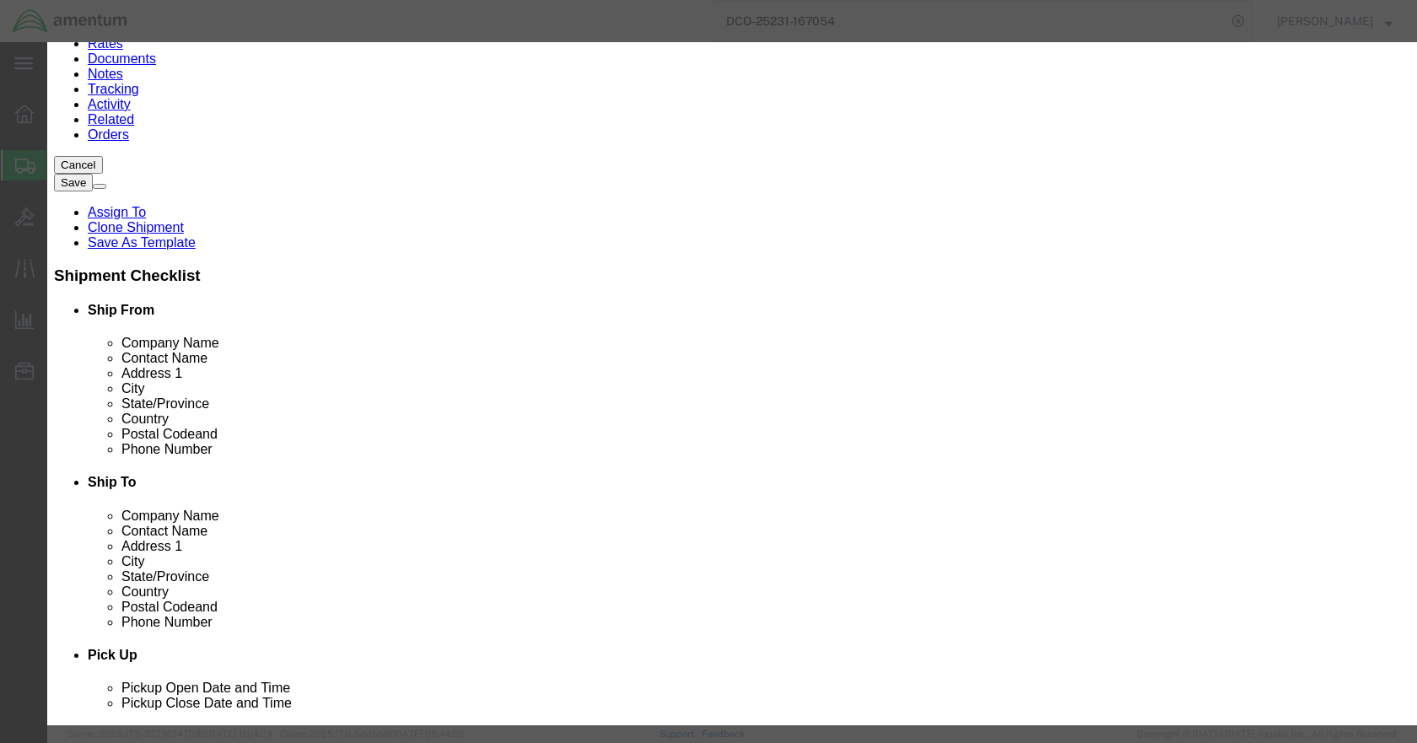
click input "47.00"
type input "200"
select select "USD"
drag, startPoint x: 1038, startPoint y: 590, endPoint x: 1024, endPoint y: 590, distance: 14.3
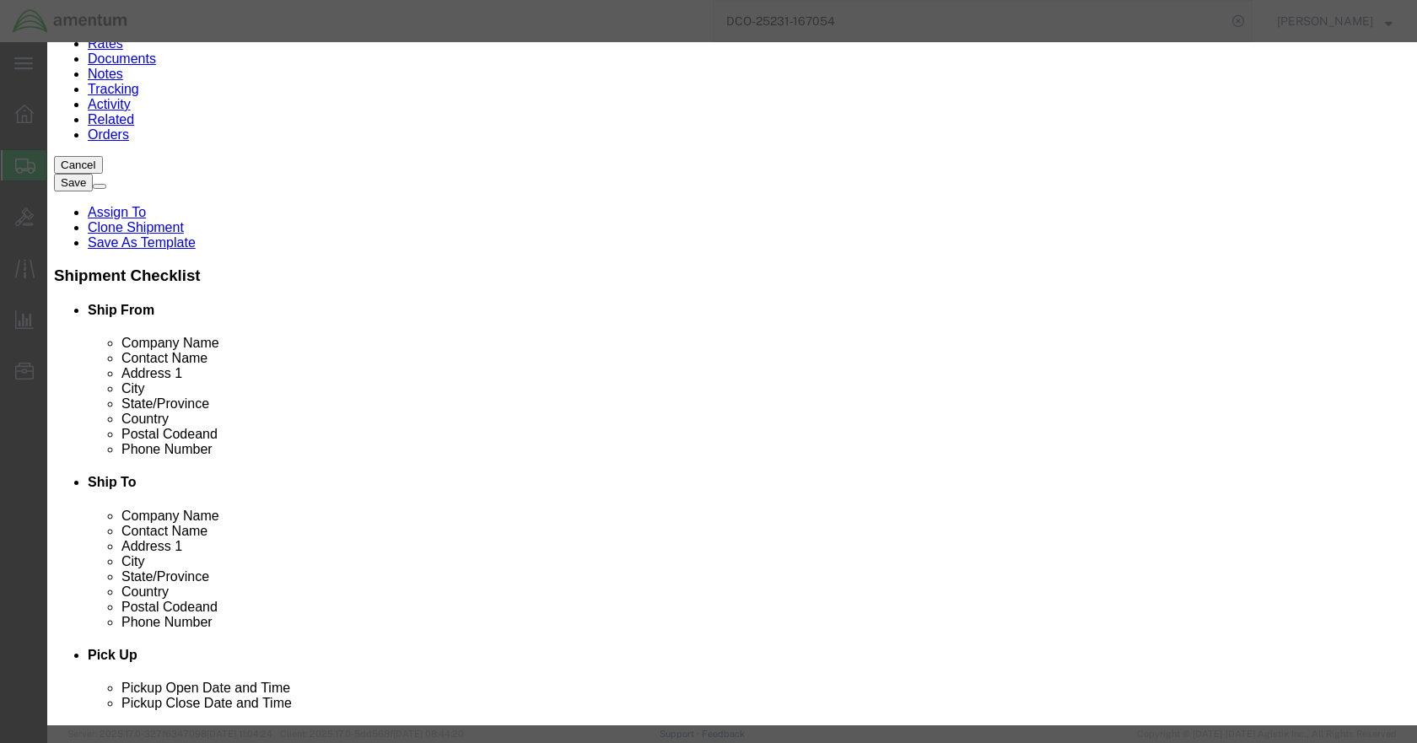
click button "Save & Close"
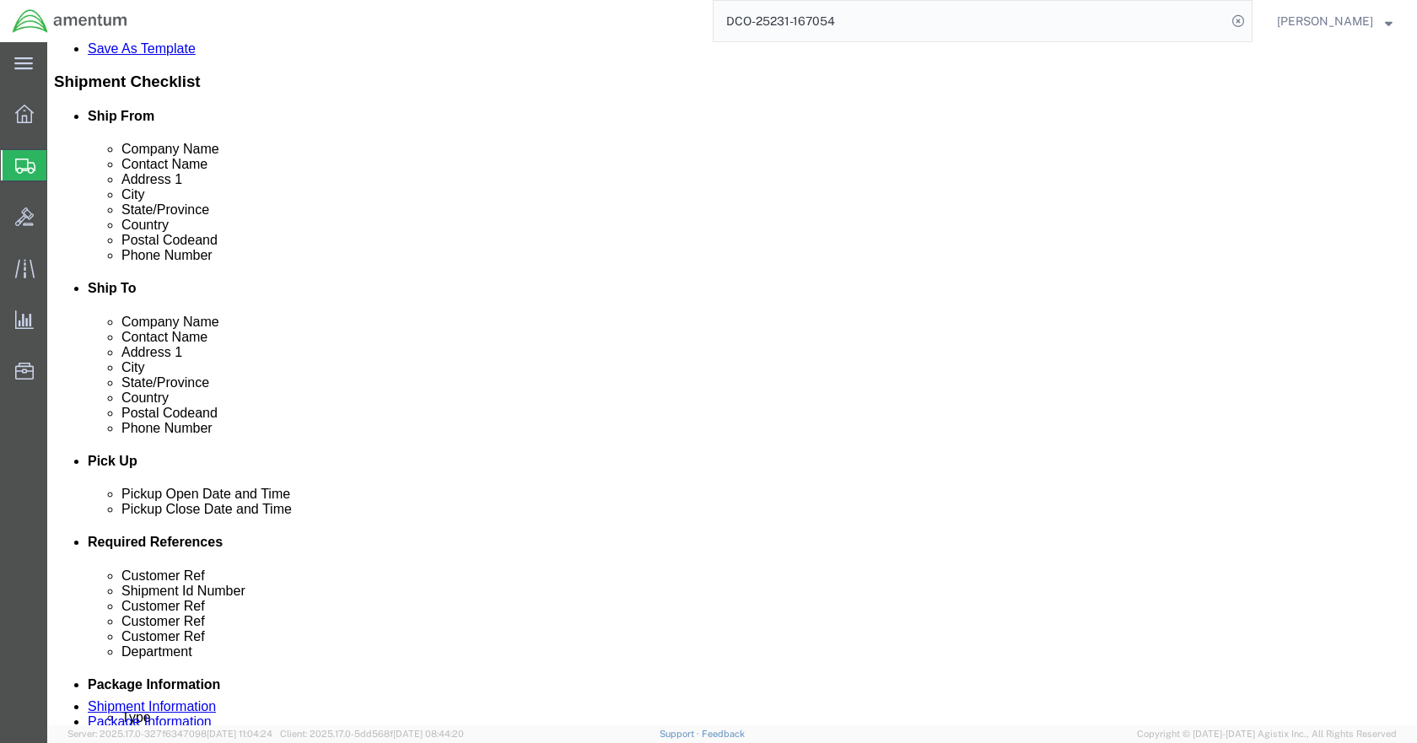
scroll to position [372, 0]
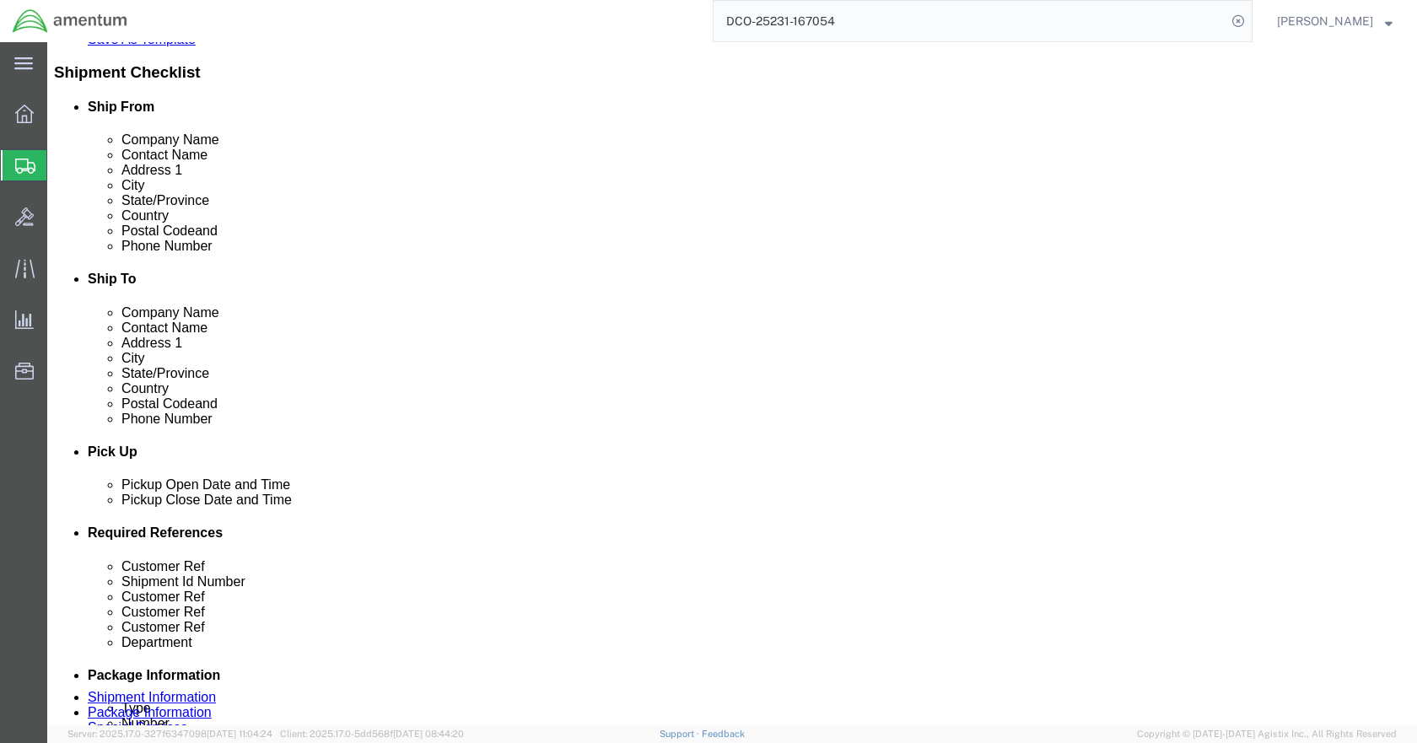
click dd "47.00 USD"
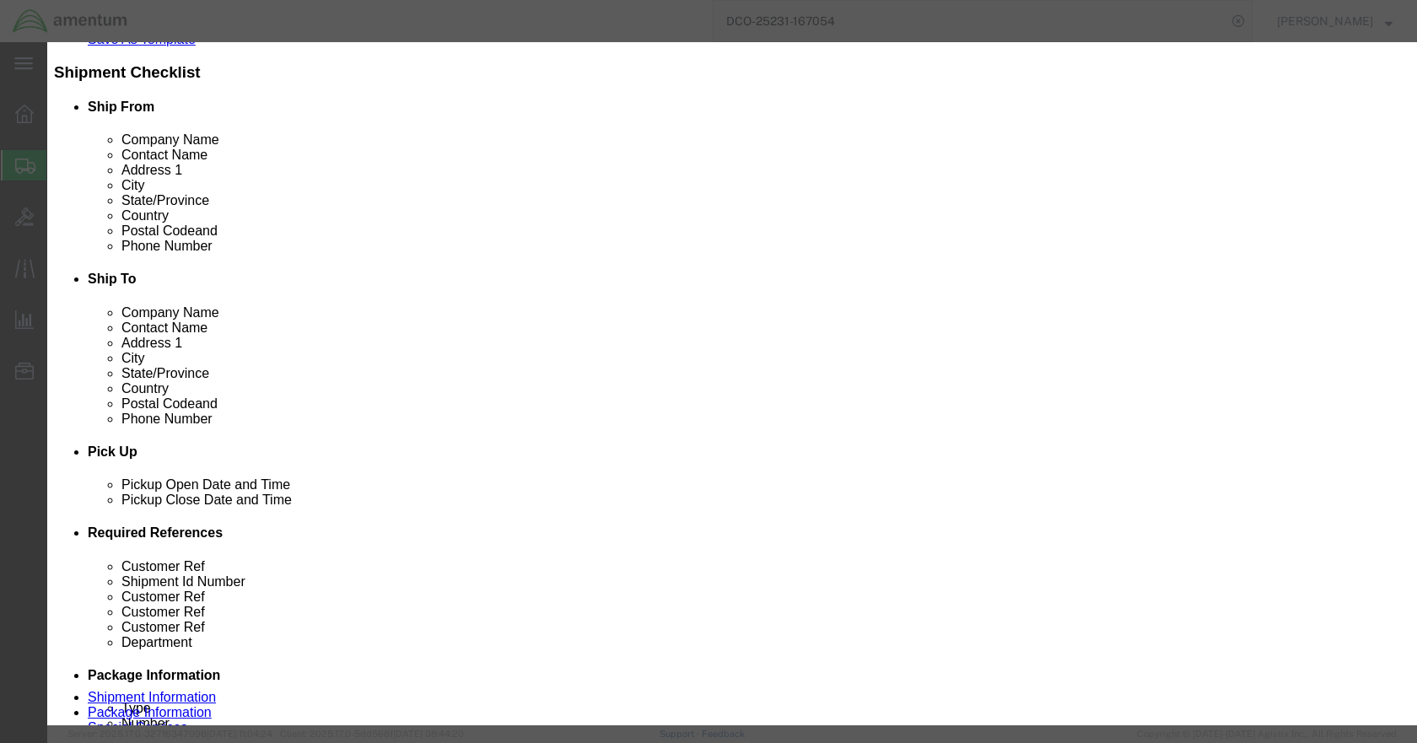
click input "47.00"
type input "200"
select select "USD"
click button "Save & Close"
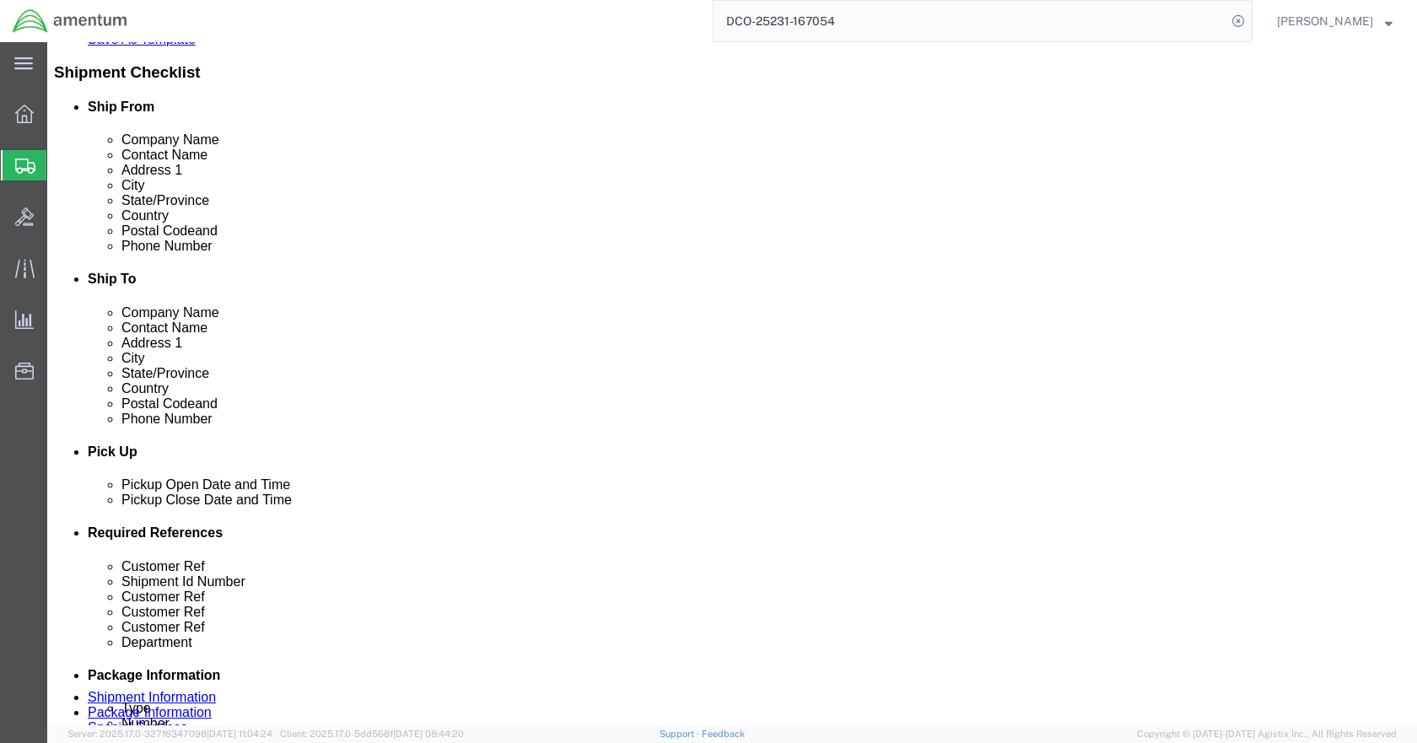
click div "Pieces: 1.00 Each Total value: 42.00 USD"
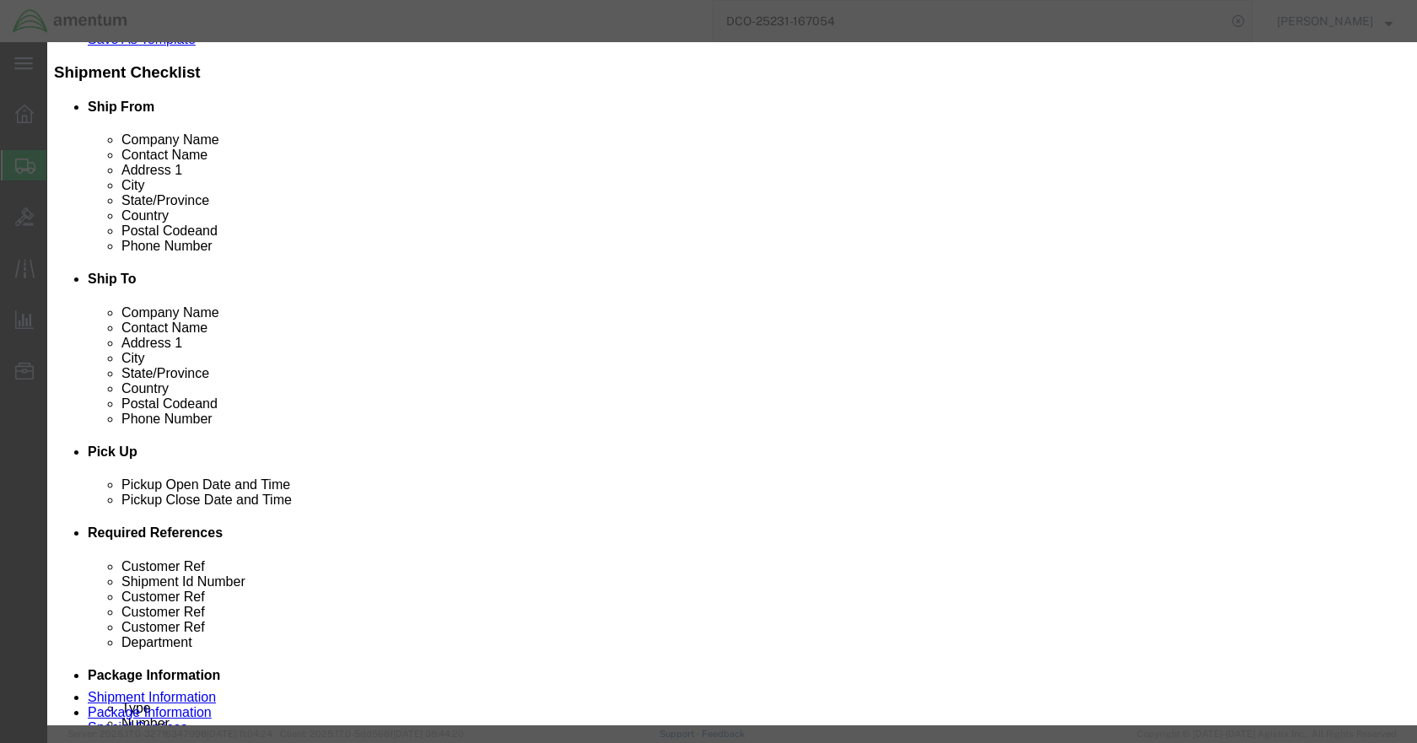
click input "42.00"
type input "200"
select select "USD"
click button "Save & Close"
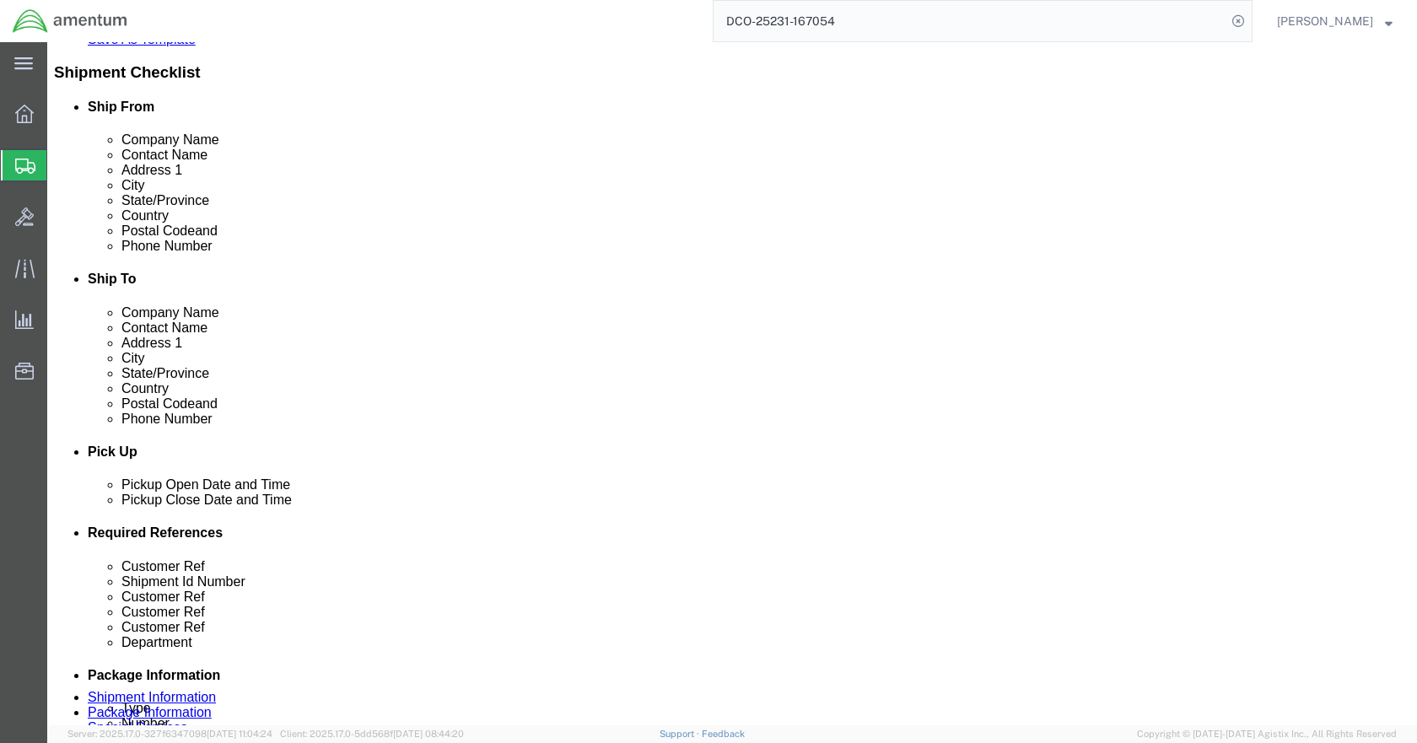
click button "Rate Shipment"
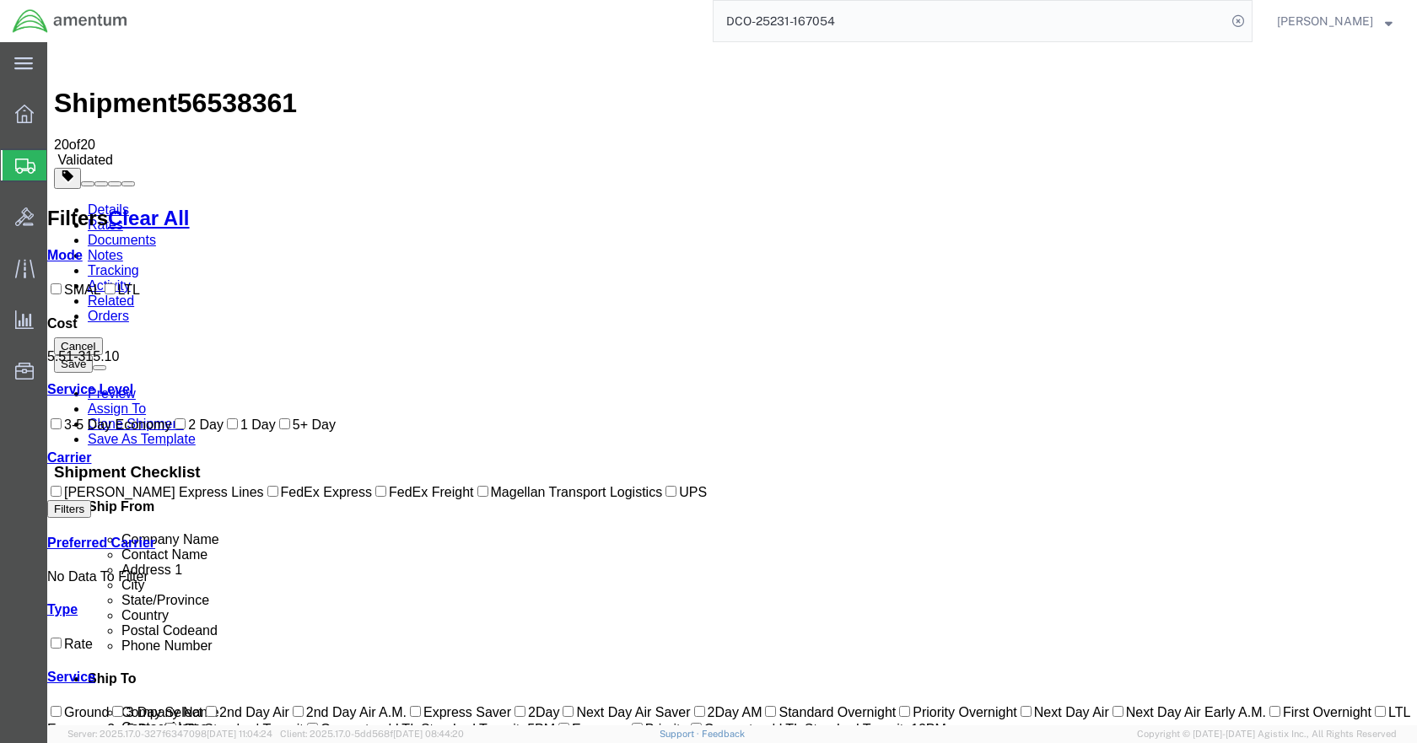
scroll to position [0, 0]
